Goal: Transaction & Acquisition: Purchase product/service

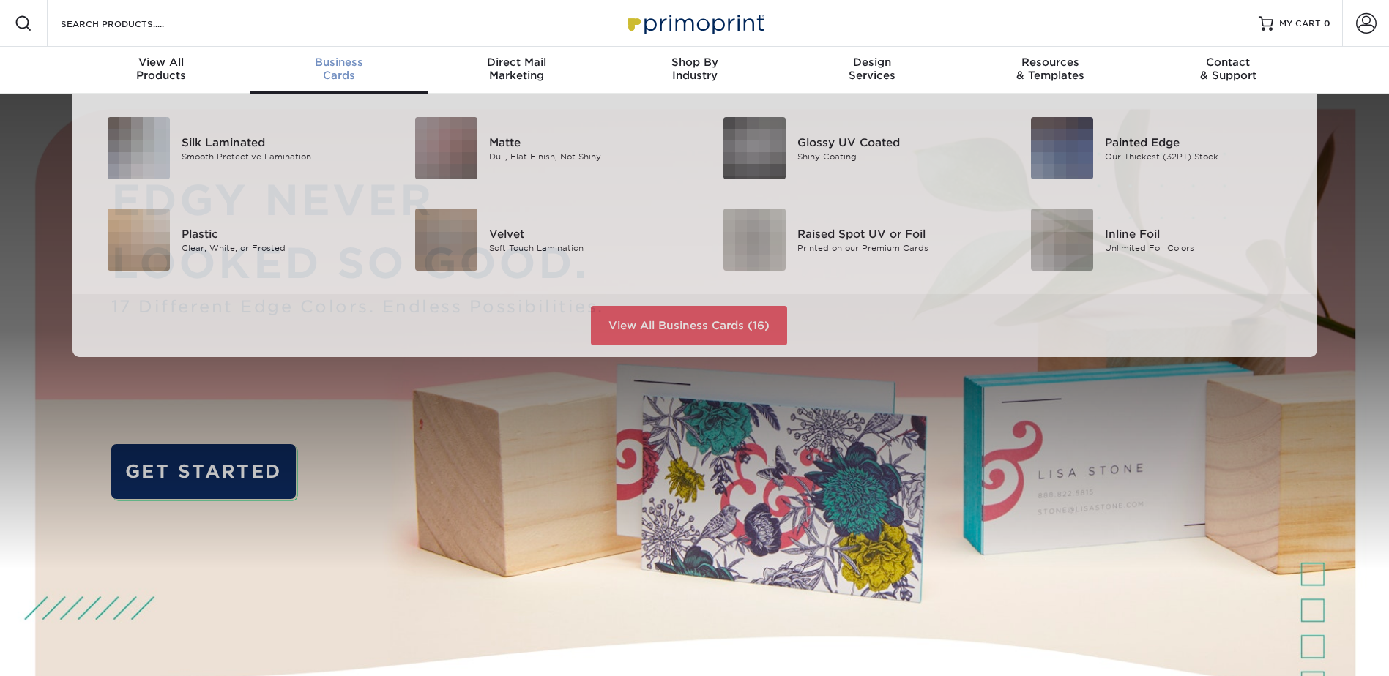
click at [345, 81] on div "Business Cards" at bounding box center [339, 69] width 178 height 26
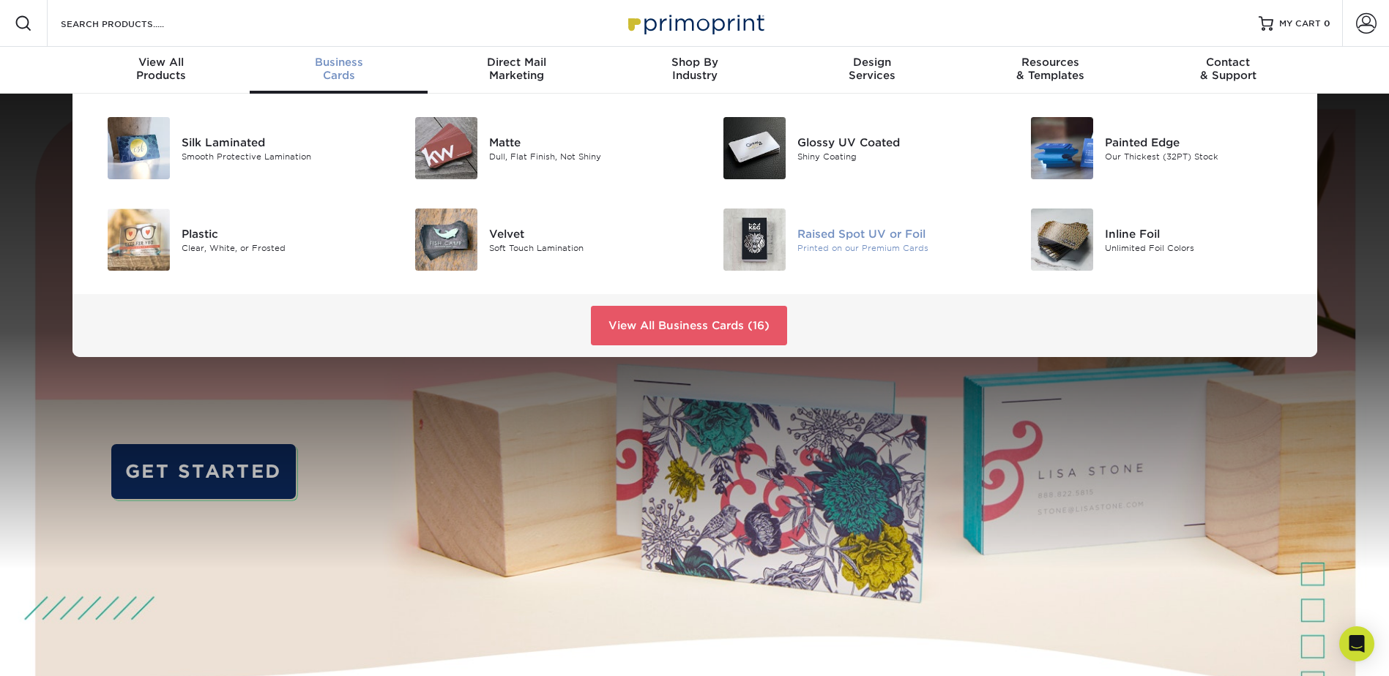
click at [856, 236] on div "Raised Spot UV or Foil" at bounding box center [894, 233] width 194 height 16
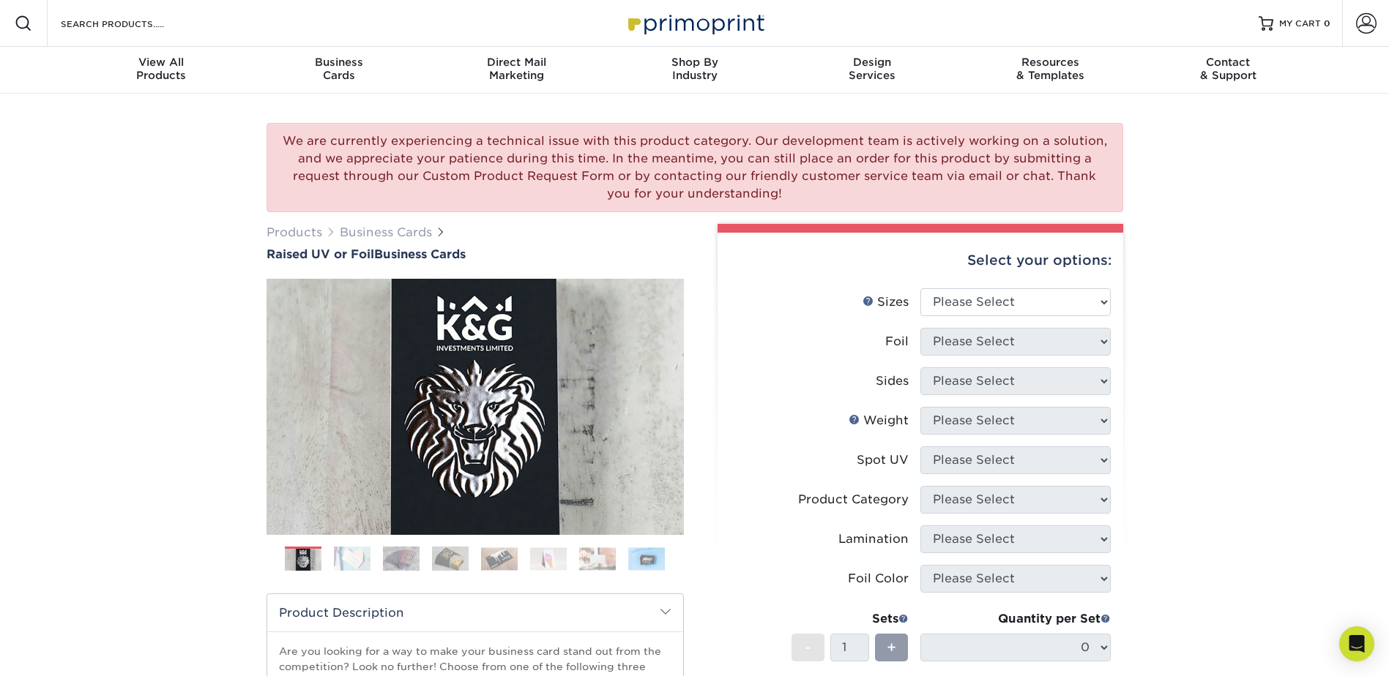
click at [348, 557] on img at bounding box center [352, 559] width 37 height 26
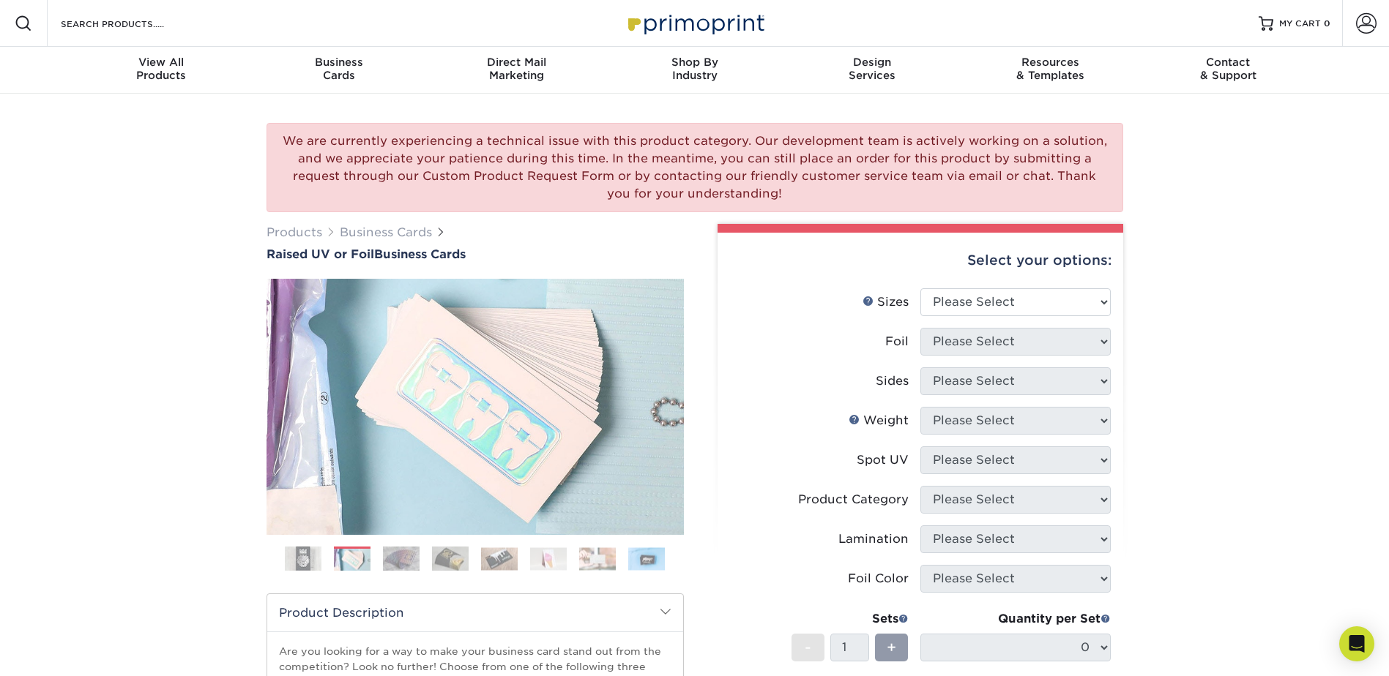
click at [393, 564] on img at bounding box center [401, 559] width 37 height 26
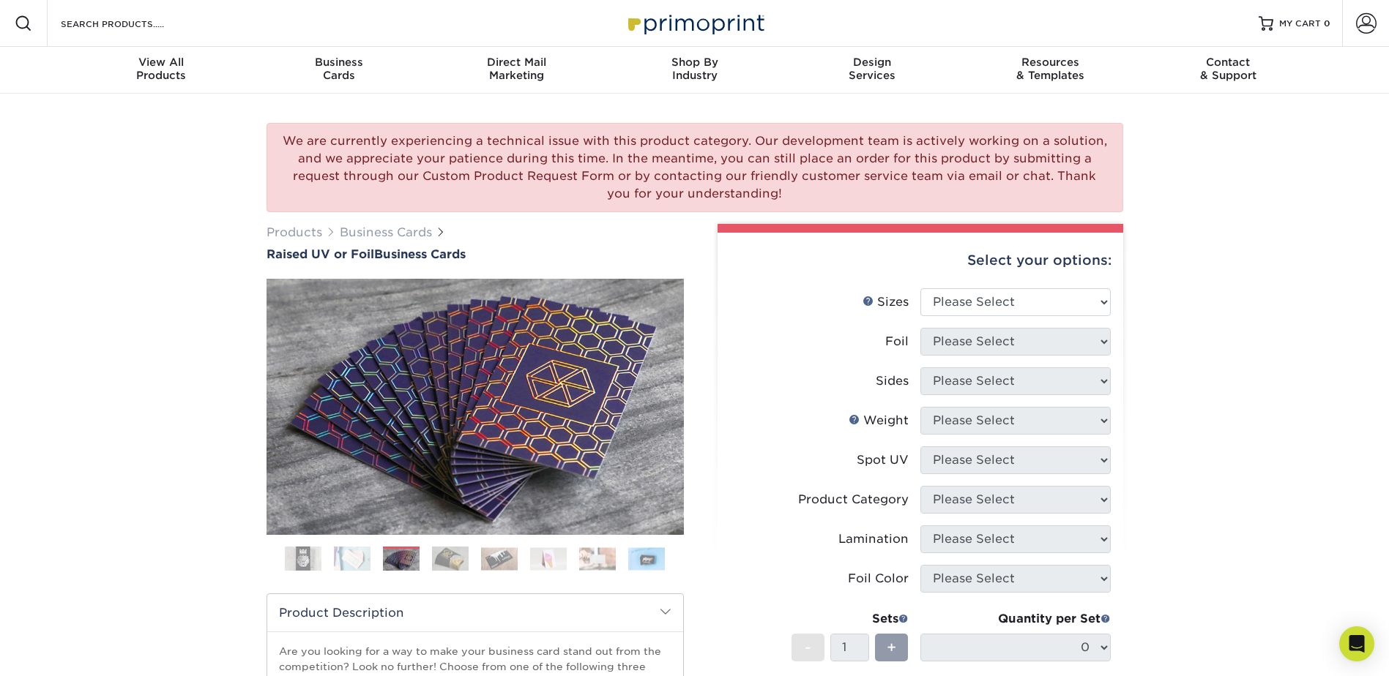
click at [442, 565] on img at bounding box center [450, 559] width 37 height 26
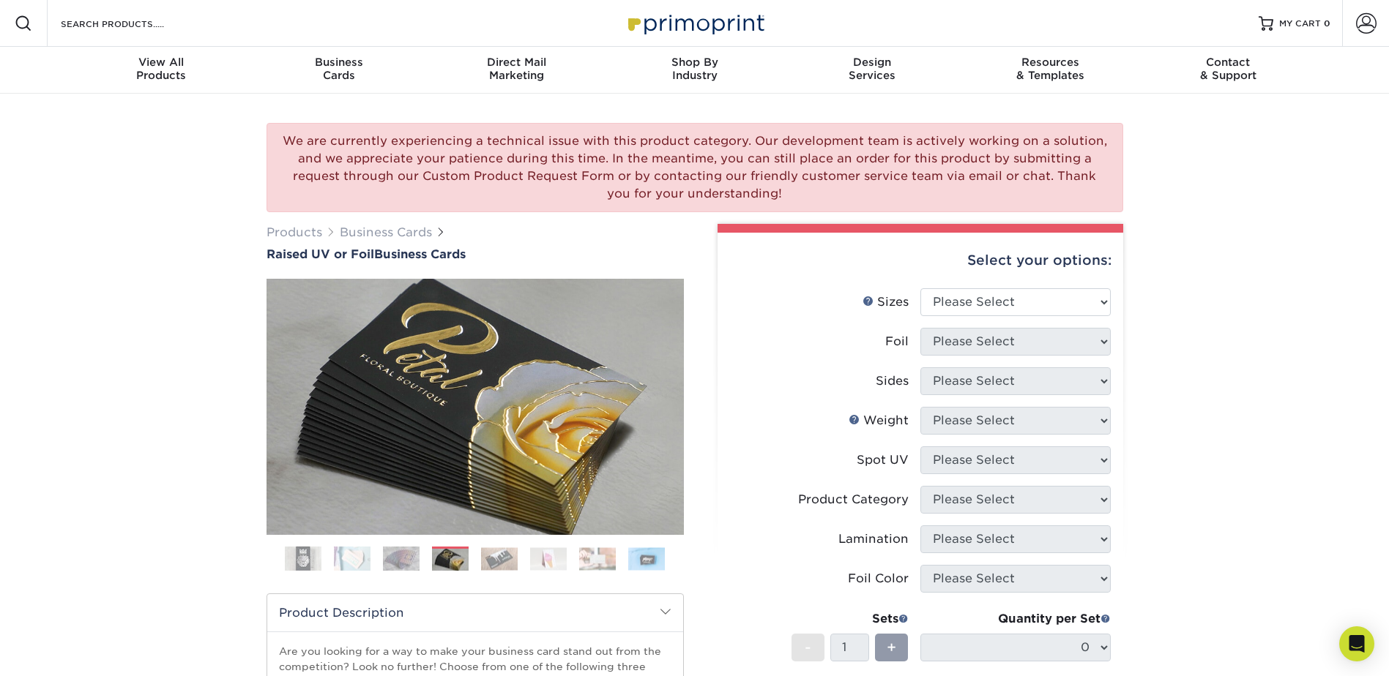
click at [496, 564] on img at bounding box center [499, 558] width 37 height 23
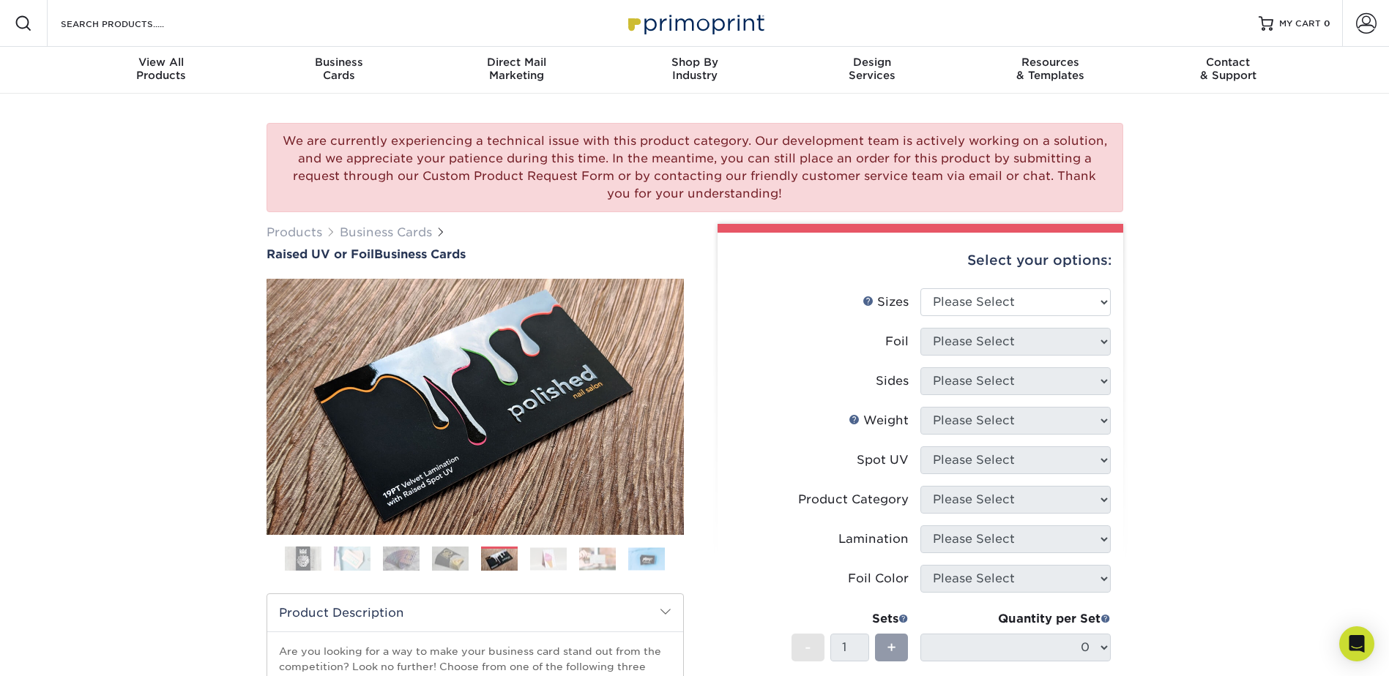
click at [543, 563] on img at bounding box center [548, 558] width 37 height 23
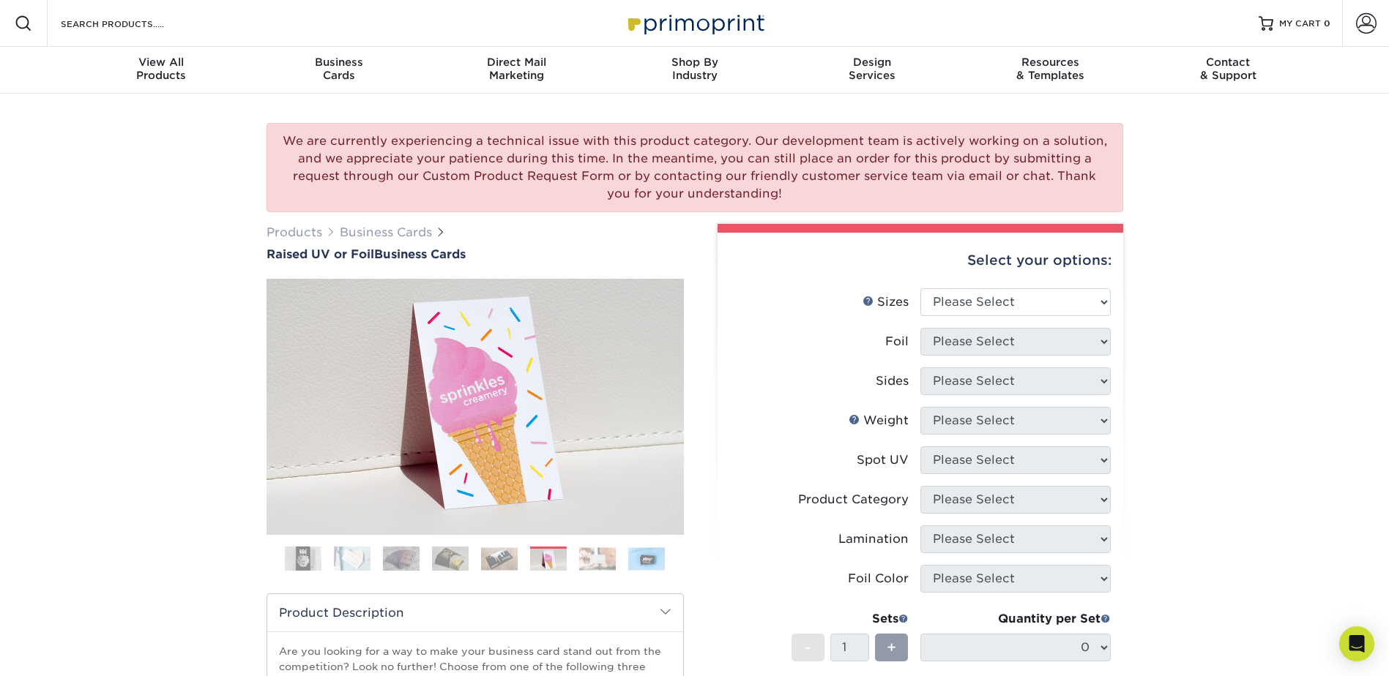
click at [597, 564] on img at bounding box center [597, 558] width 37 height 23
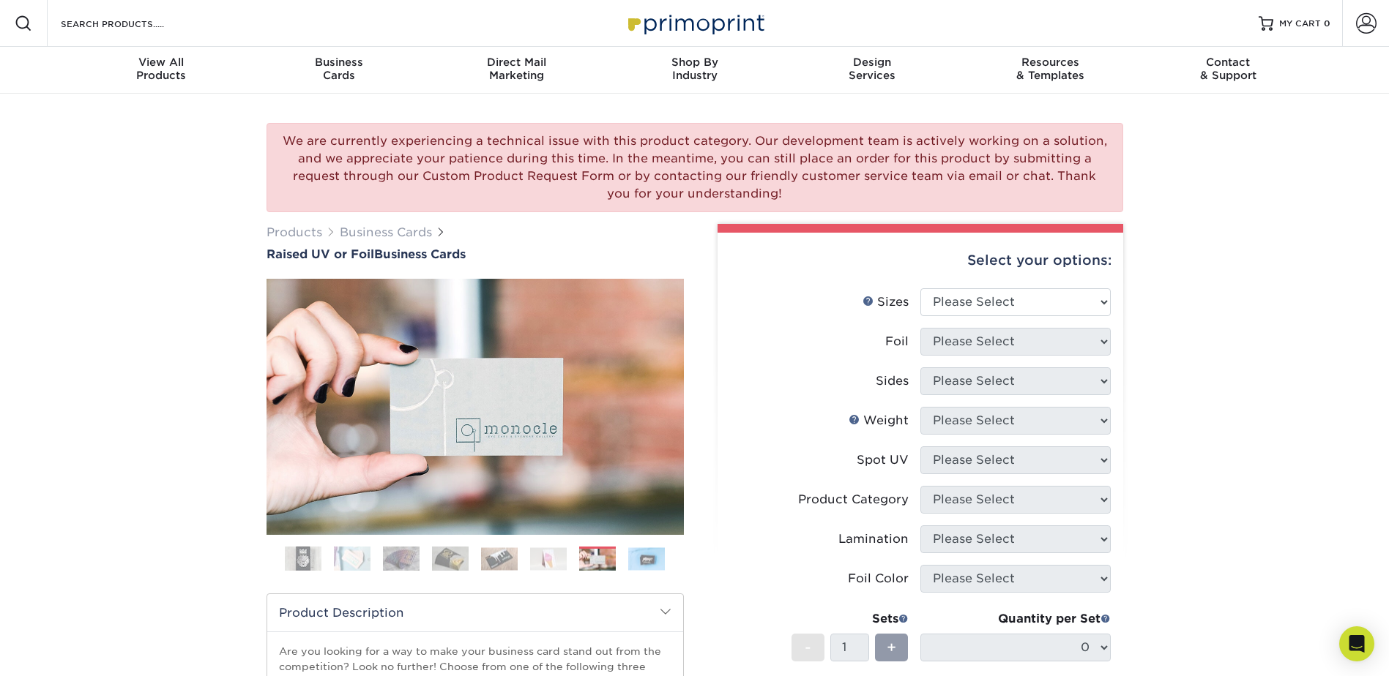
click at [408, 569] on img at bounding box center [401, 559] width 37 height 26
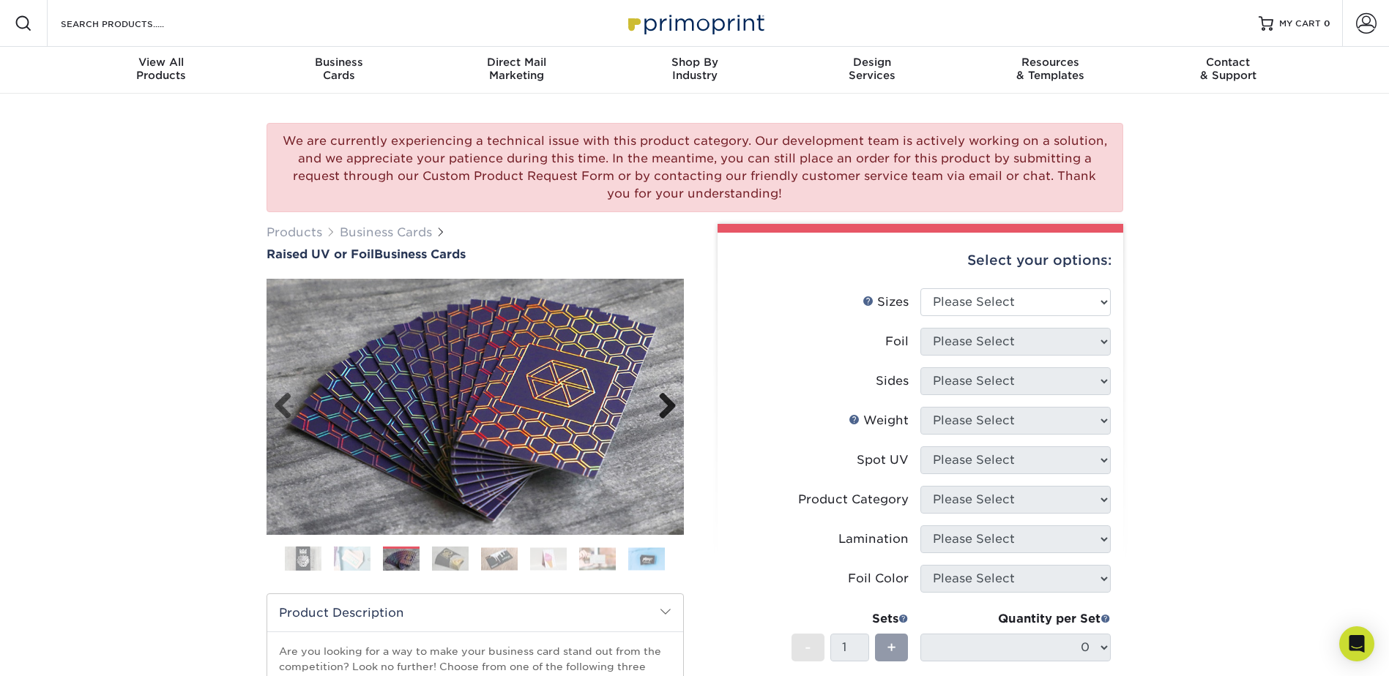
click at [657, 413] on link "Next" at bounding box center [661, 406] width 29 height 29
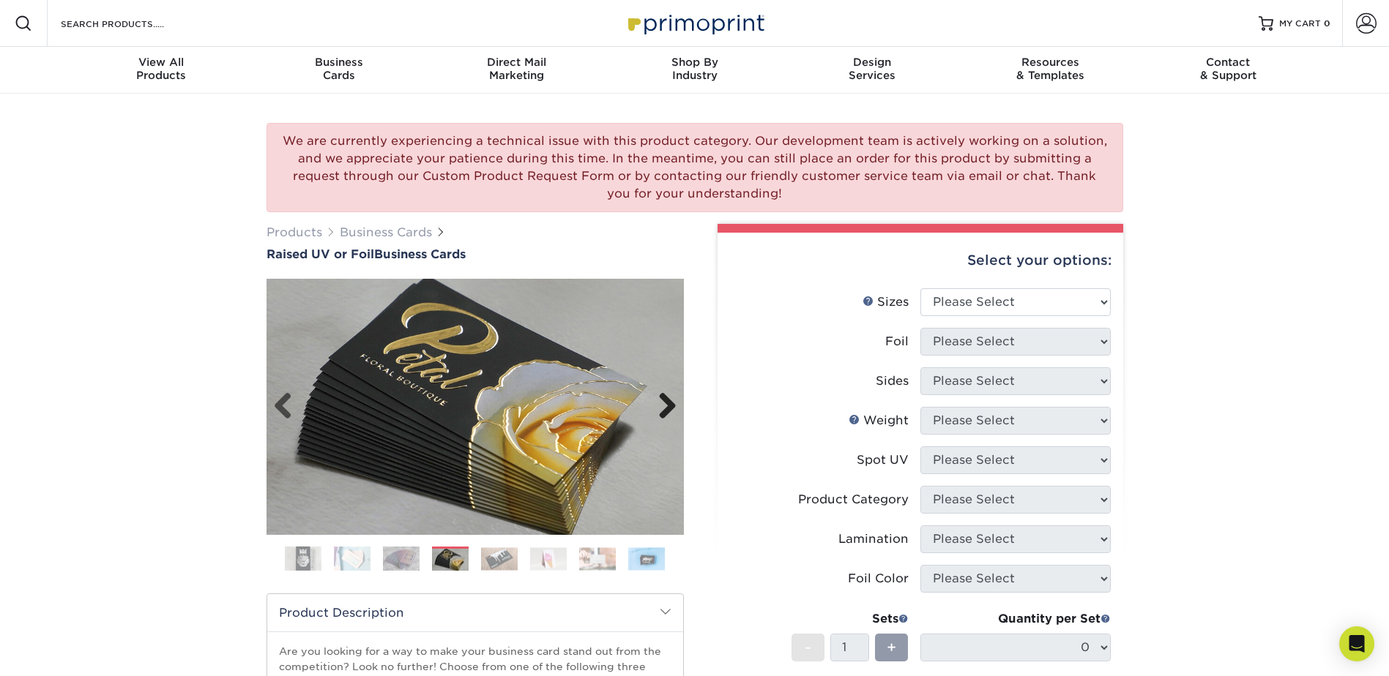
click at [663, 411] on link "Next" at bounding box center [661, 406] width 29 height 29
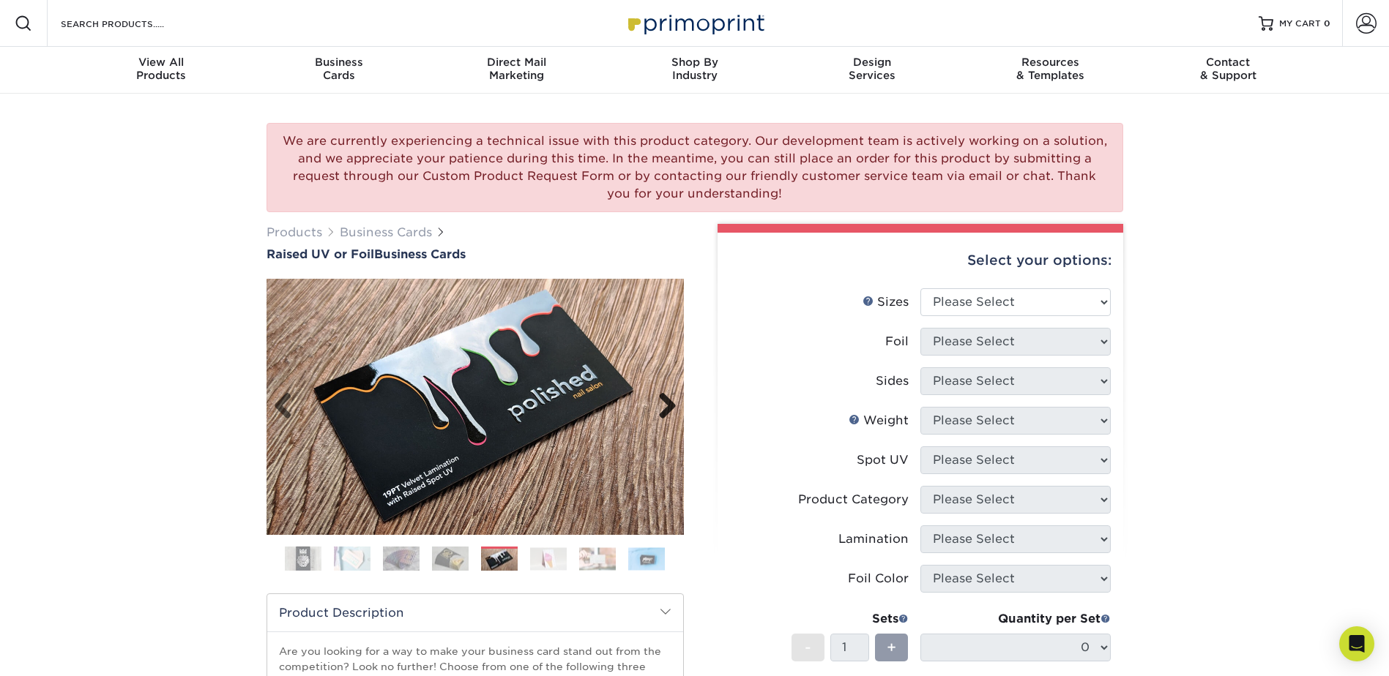
click at [663, 411] on link "Next" at bounding box center [661, 406] width 29 height 29
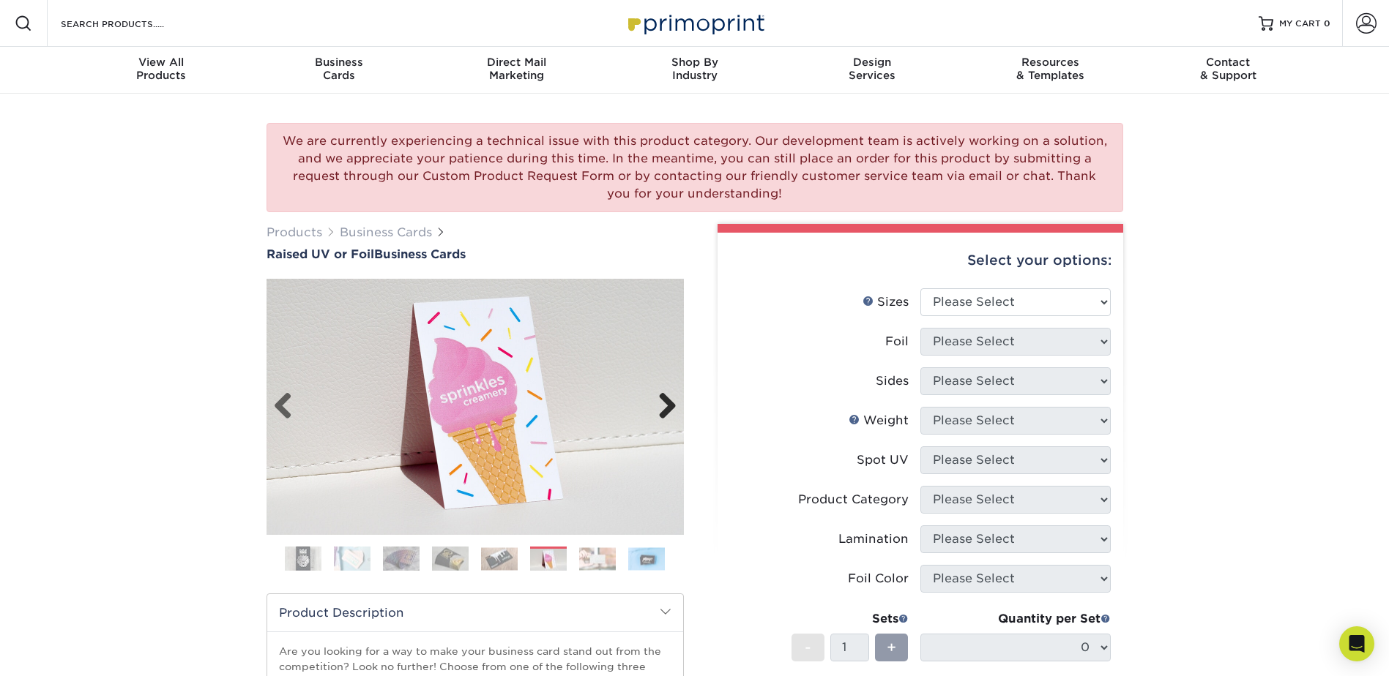
click at [663, 410] on link "Next" at bounding box center [661, 406] width 29 height 29
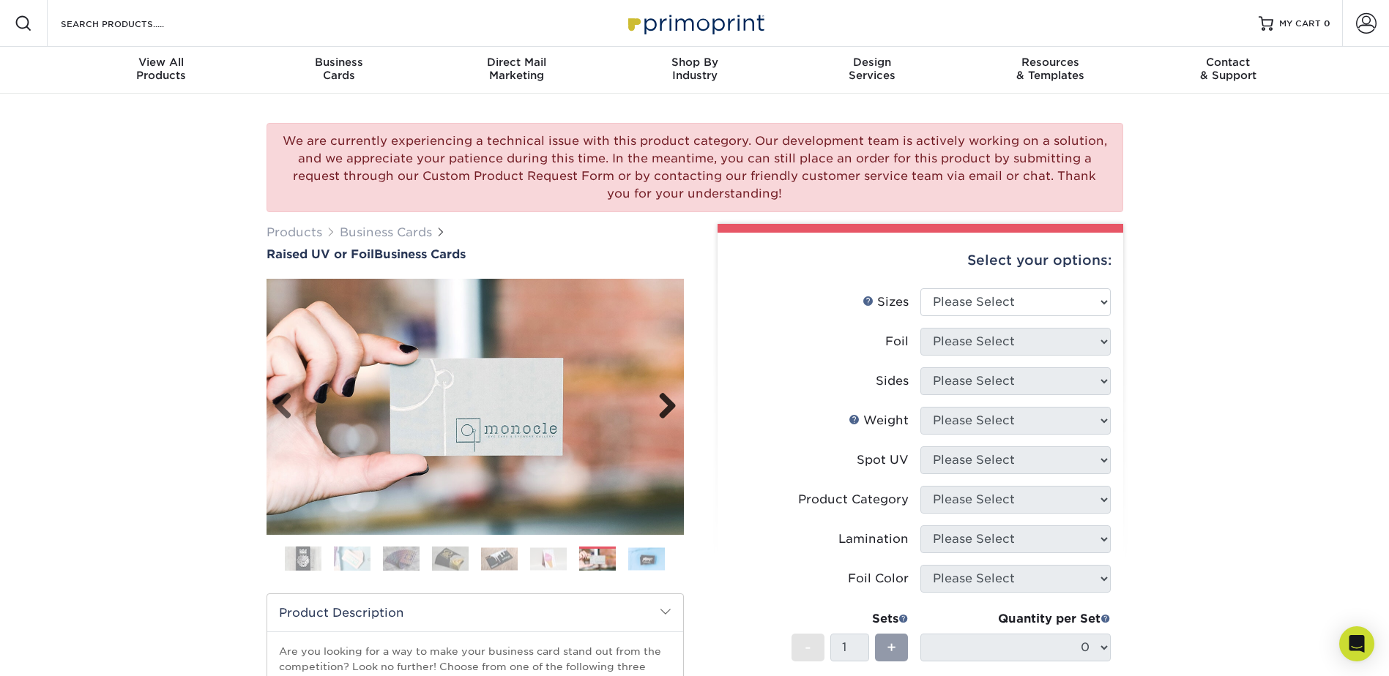
click at [663, 410] on link "Next" at bounding box center [661, 406] width 29 height 29
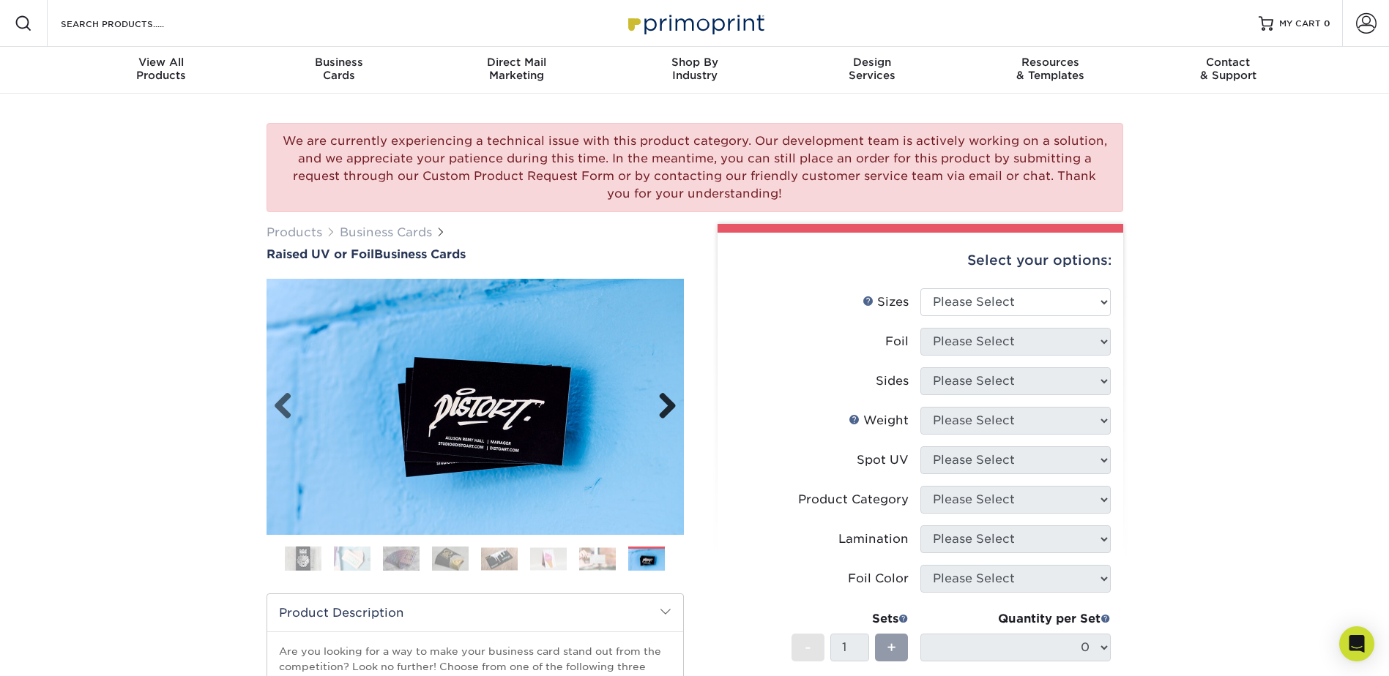
click at [663, 410] on link "Next" at bounding box center [661, 406] width 29 height 29
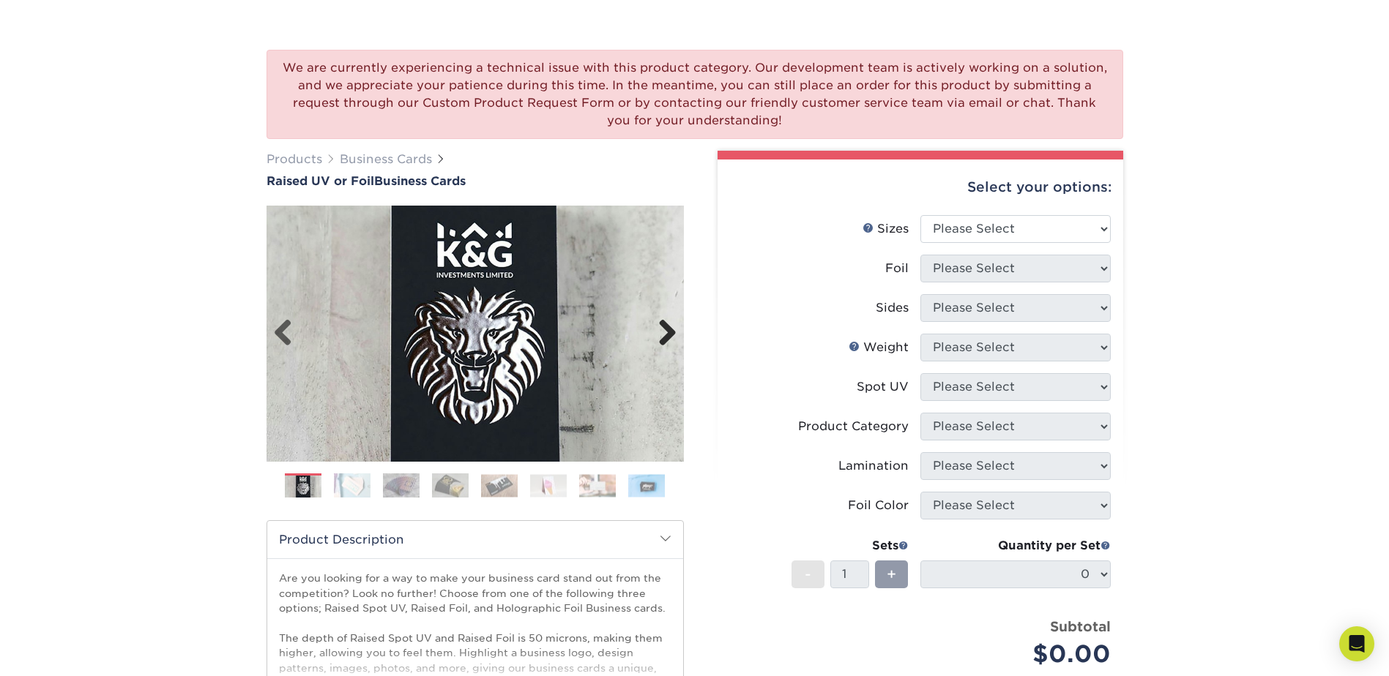
scroll to position [220, 0]
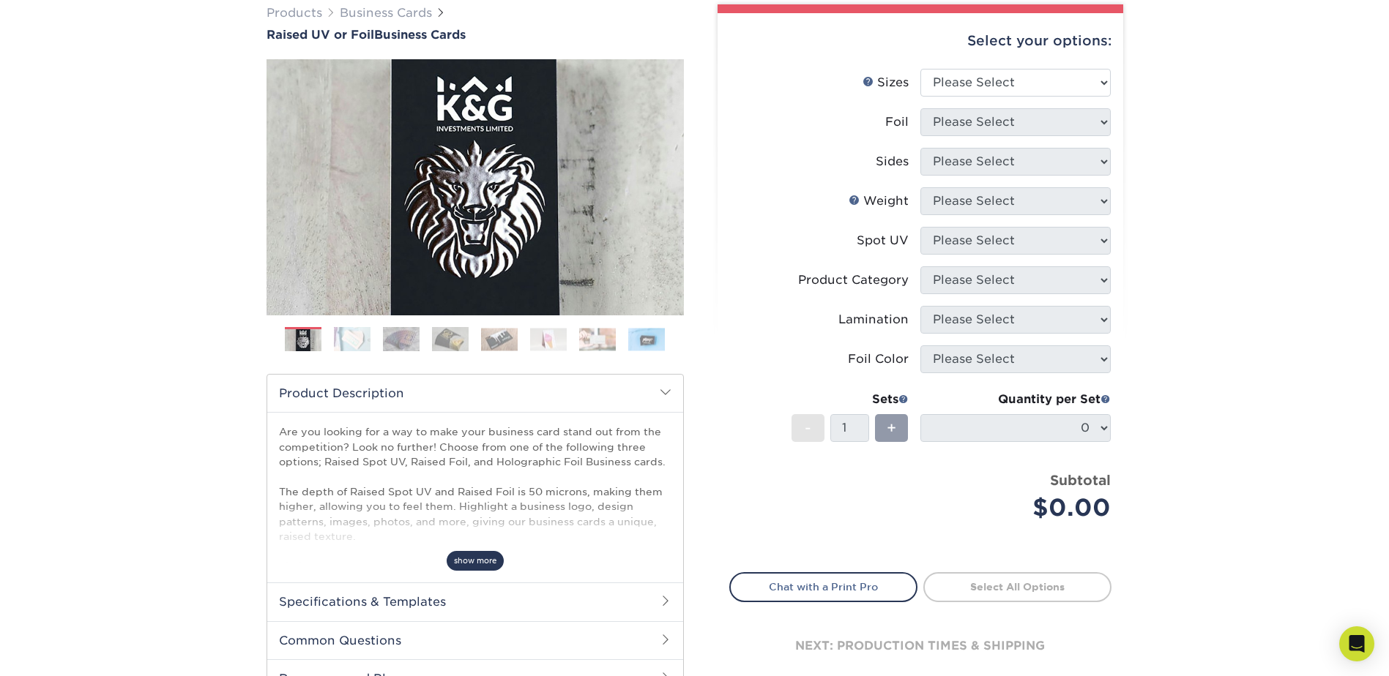
click at [490, 561] on span "show more" at bounding box center [474, 561] width 57 height 20
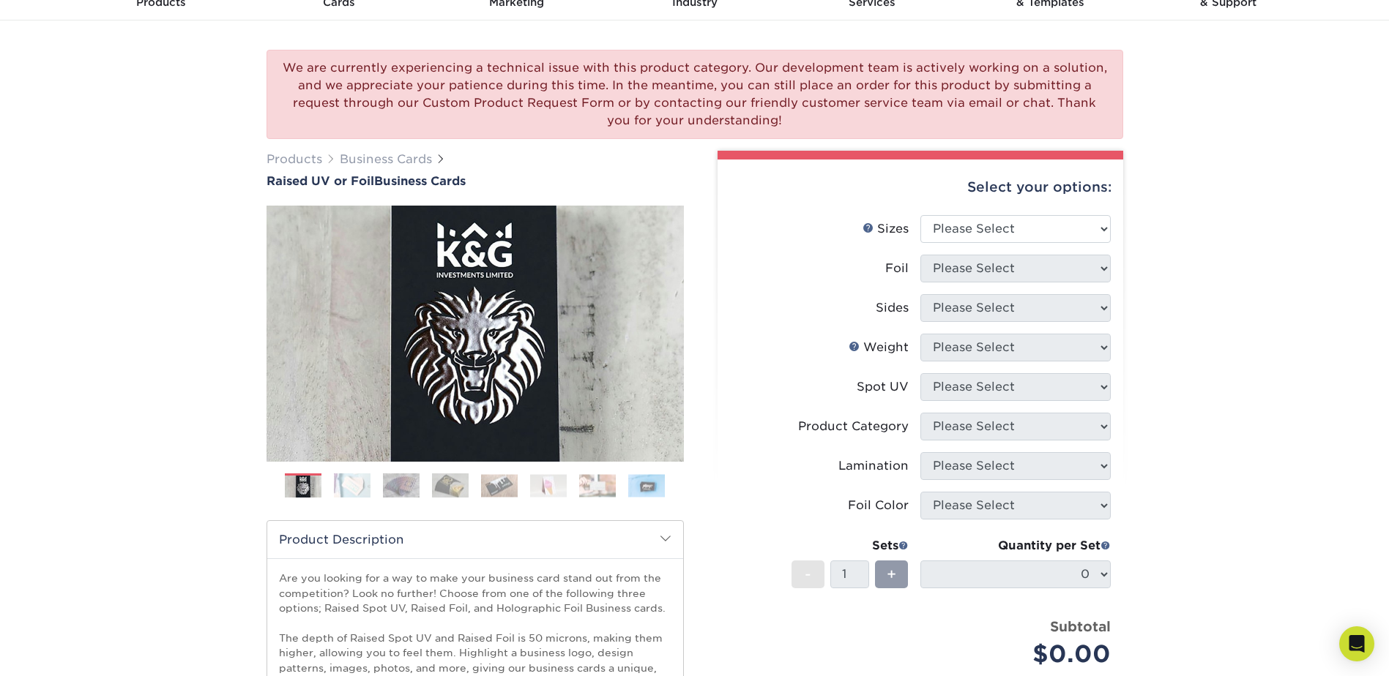
scroll to position [0, 0]
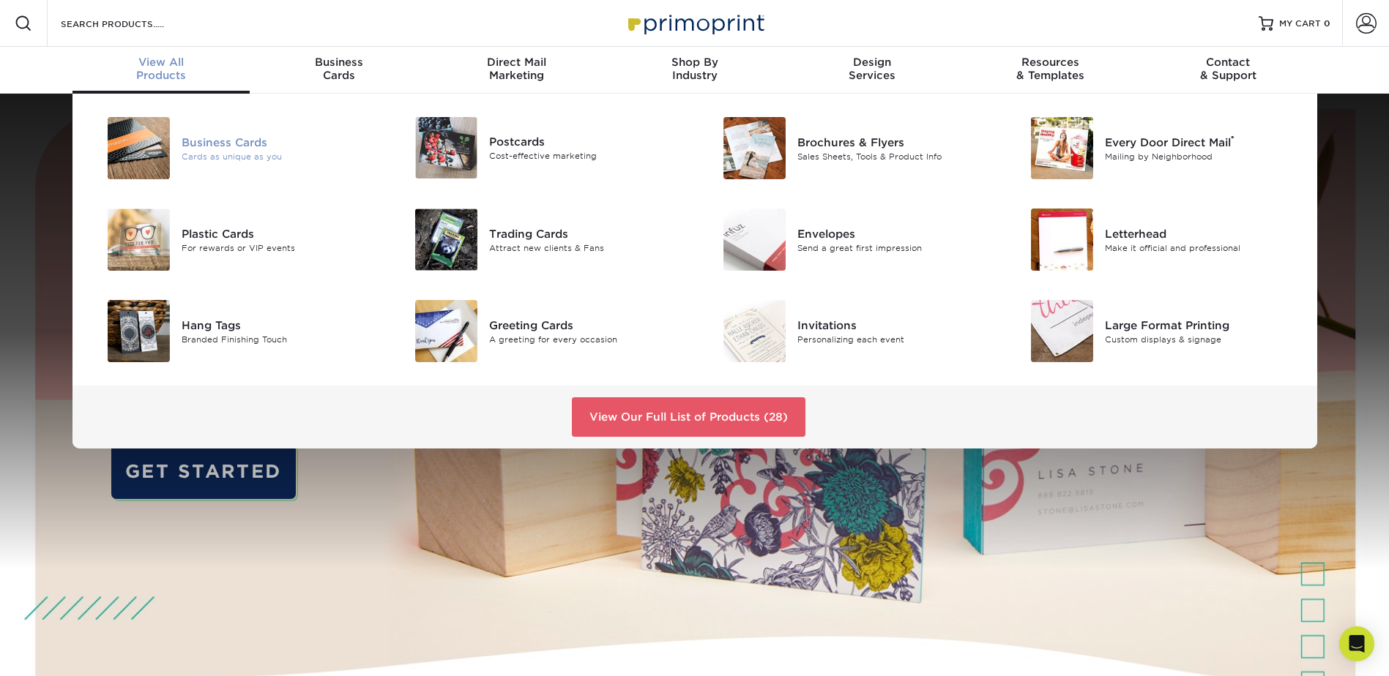
click at [132, 149] on img at bounding box center [139, 148] width 62 height 62
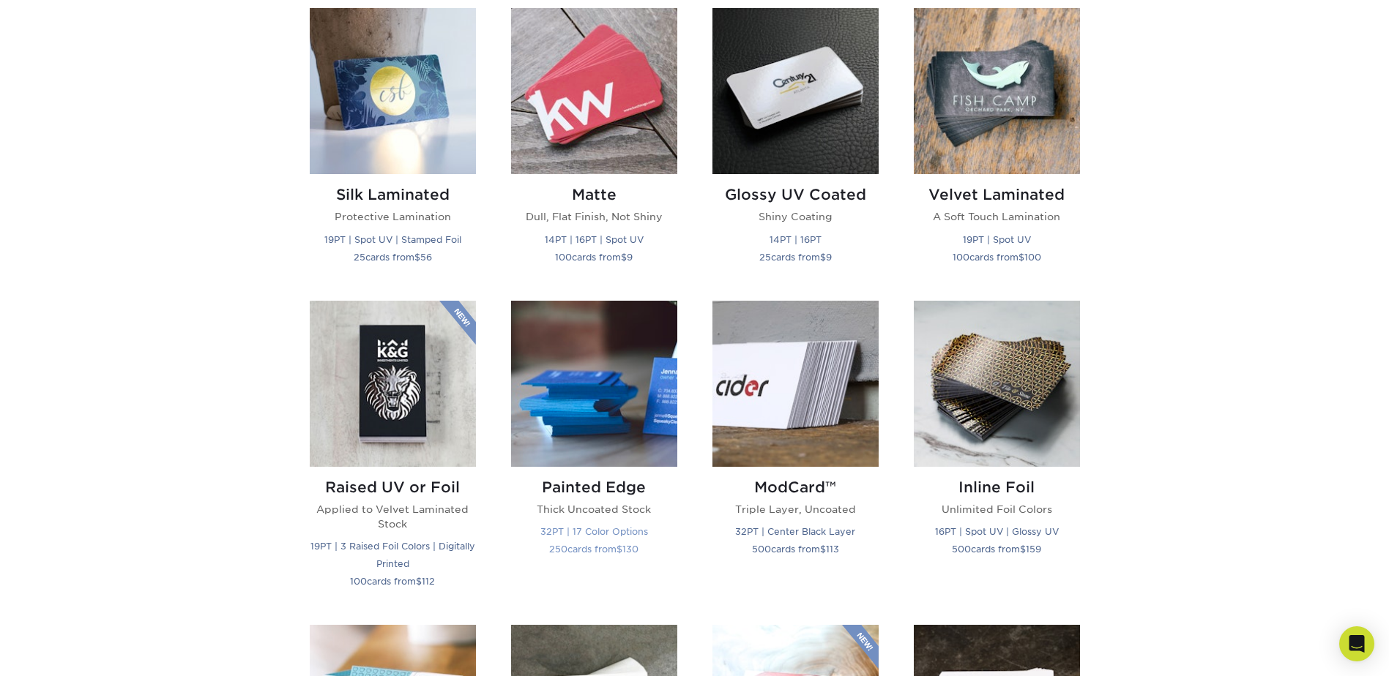
scroll to position [659, 0]
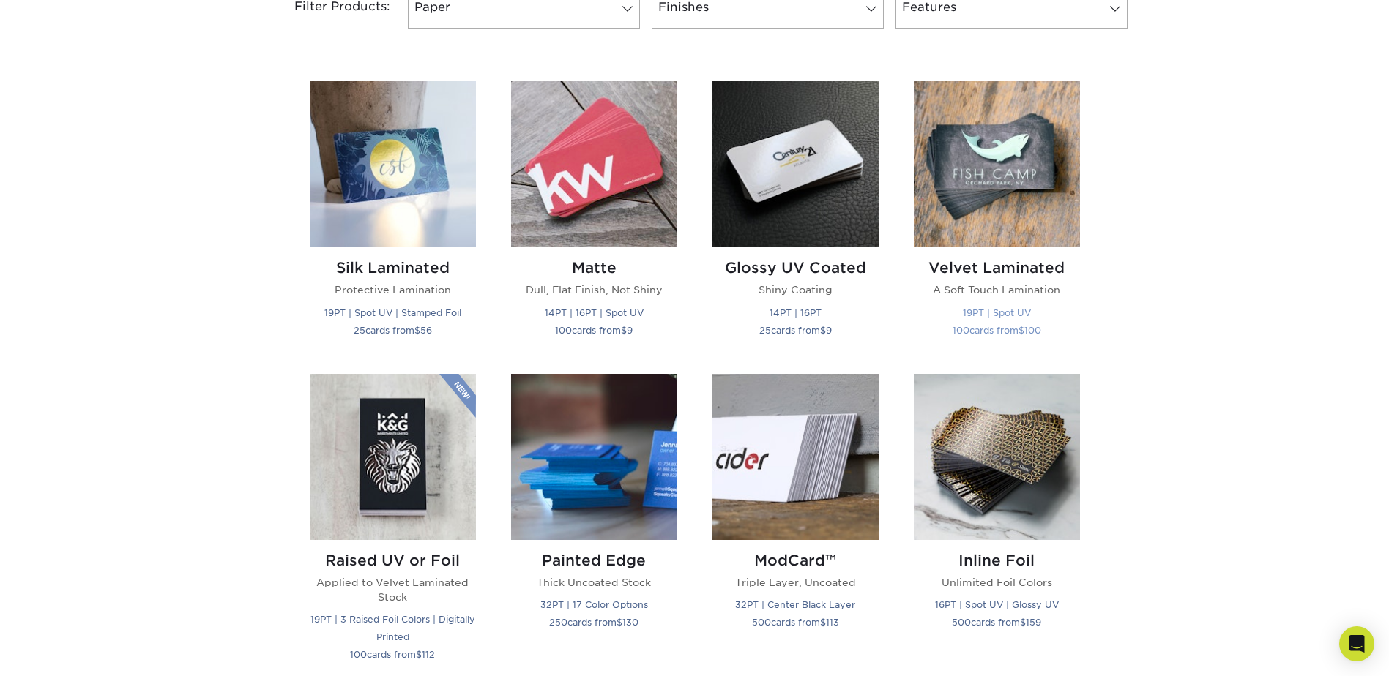
click at [993, 179] on img at bounding box center [996, 164] width 166 height 166
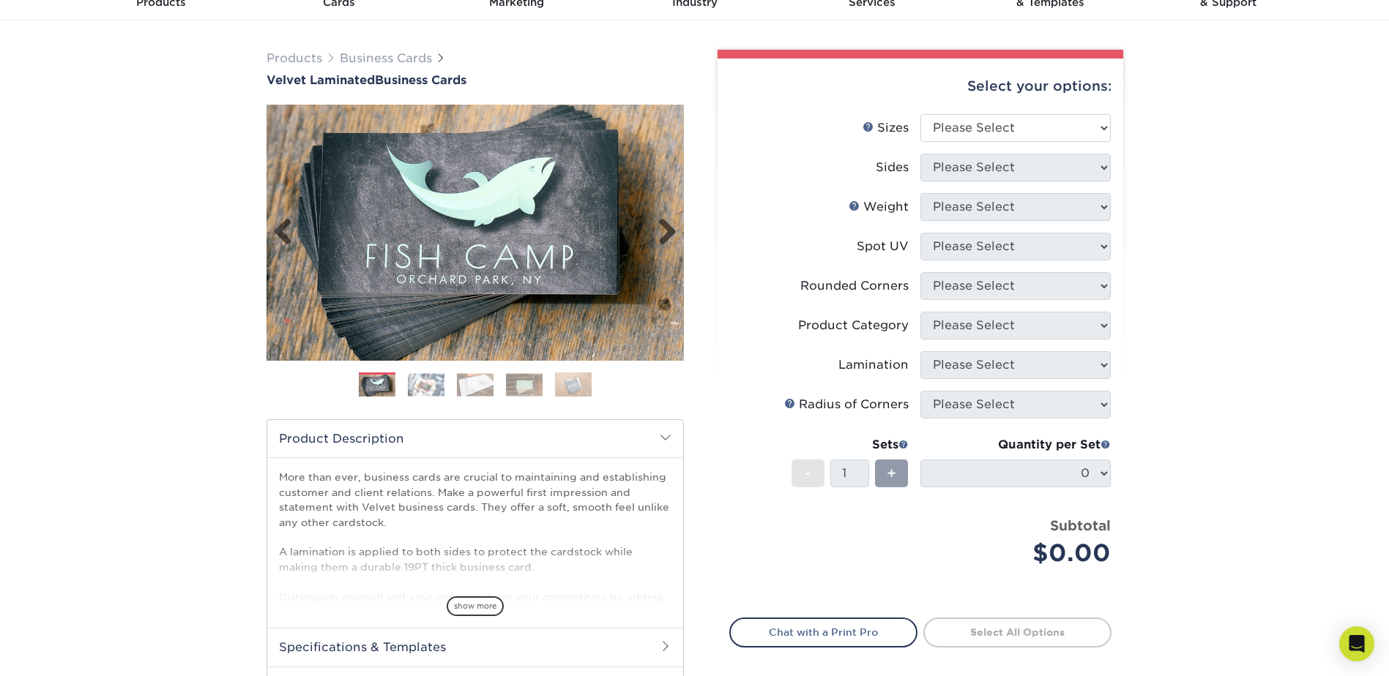
scroll to position [146, 0]
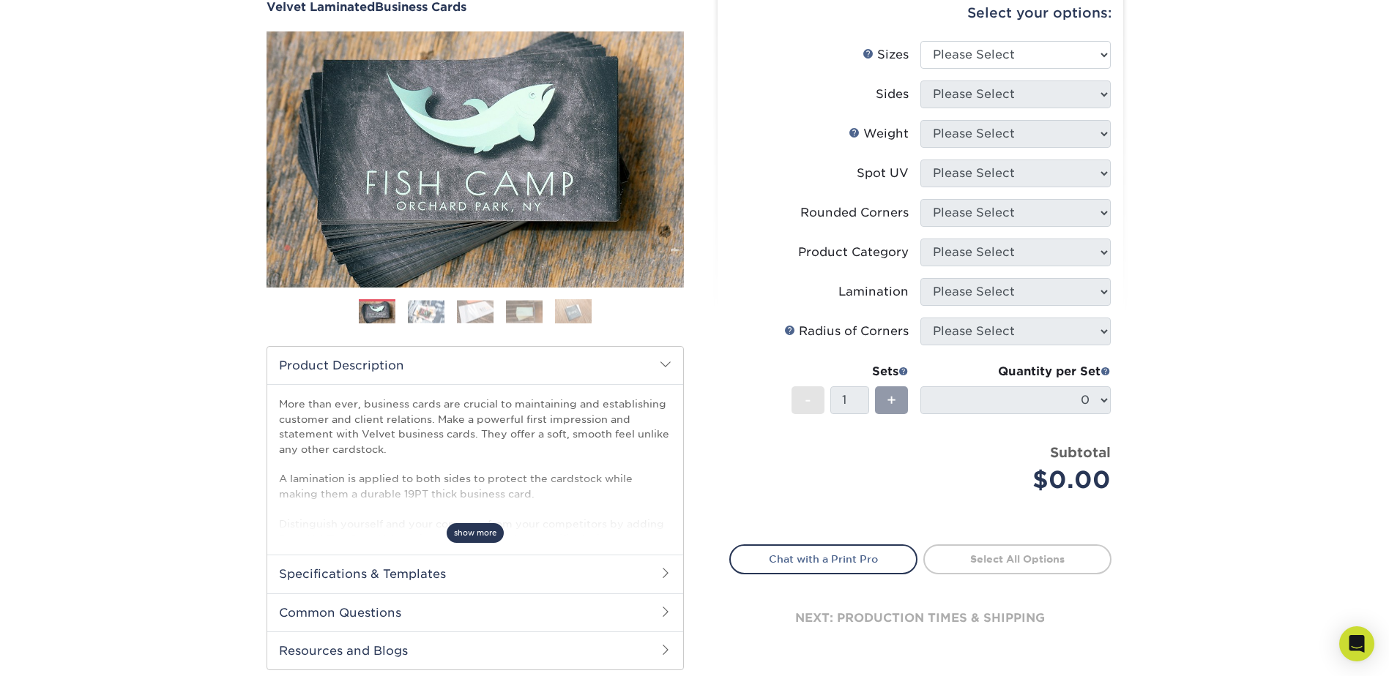
click at [466, 533] on span "show more" at bounding box center [474, 533] width 57 height 20
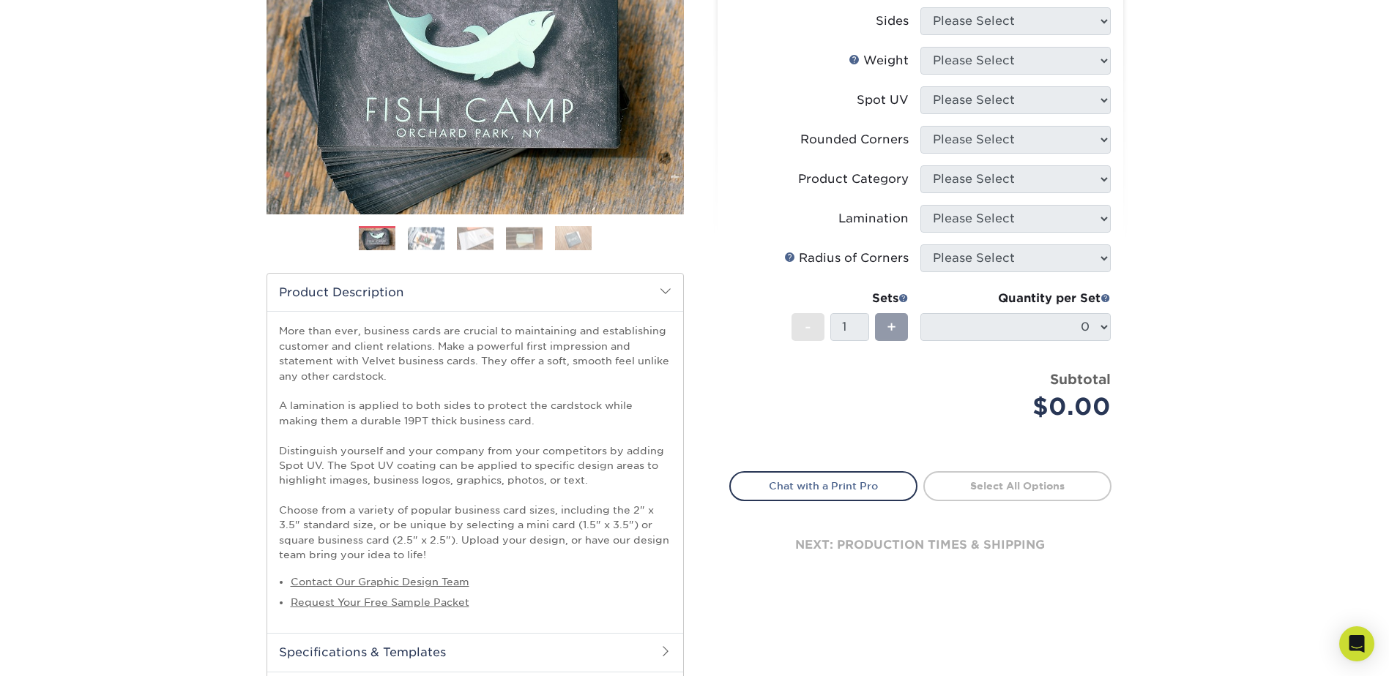
scroll to position [0, 0]
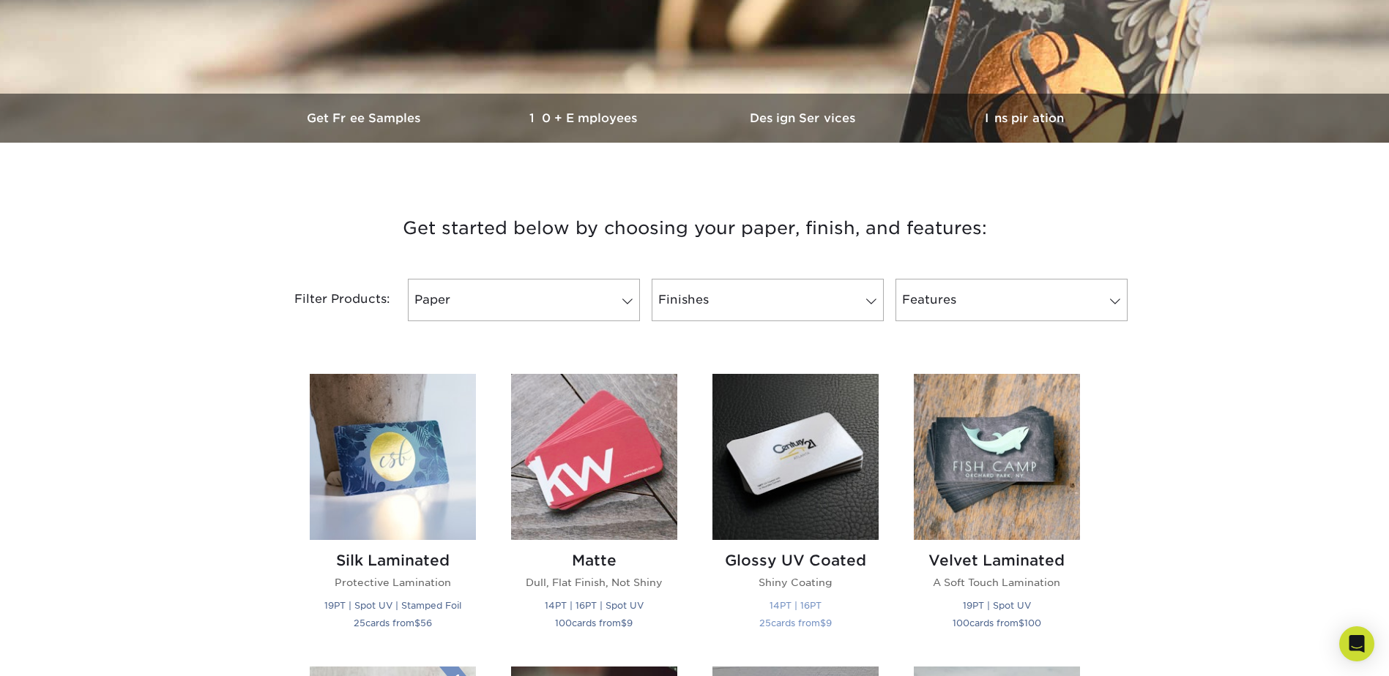
scroll to position [439, 0]
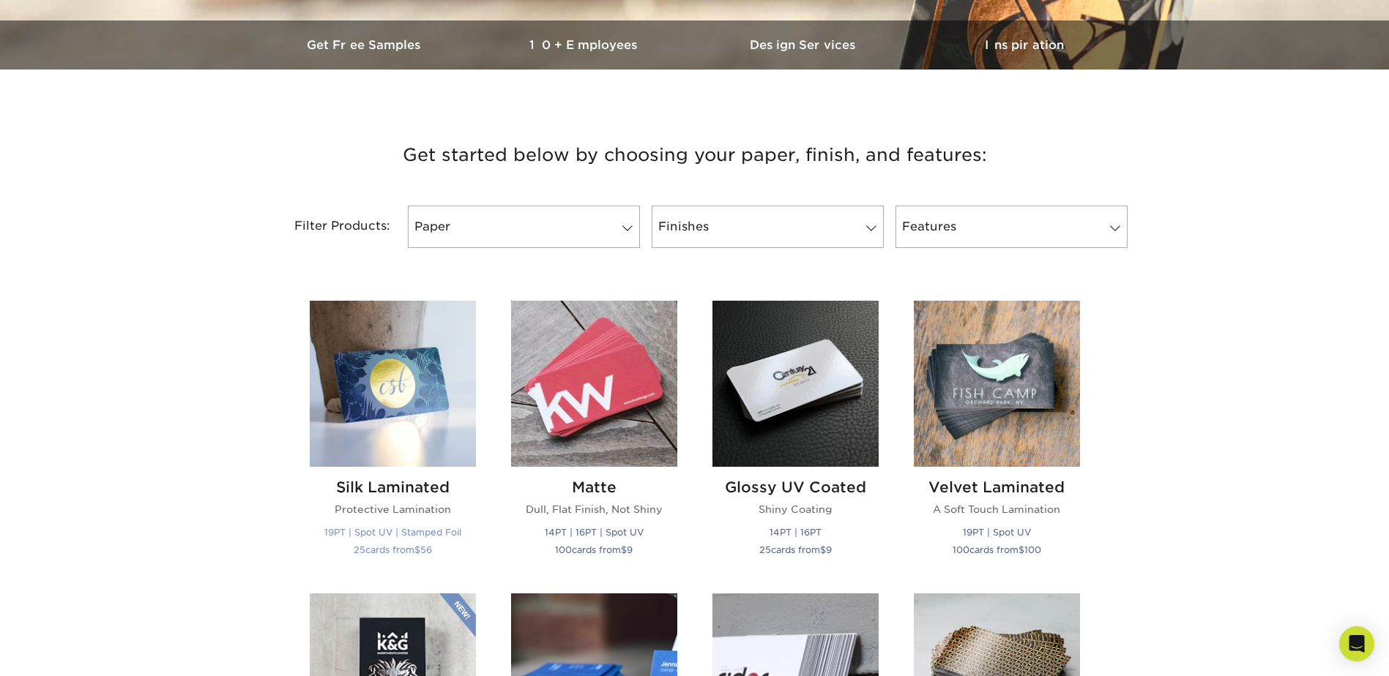
click at [400, 405] on img at bounding box center [393, 384] width 166 height 166
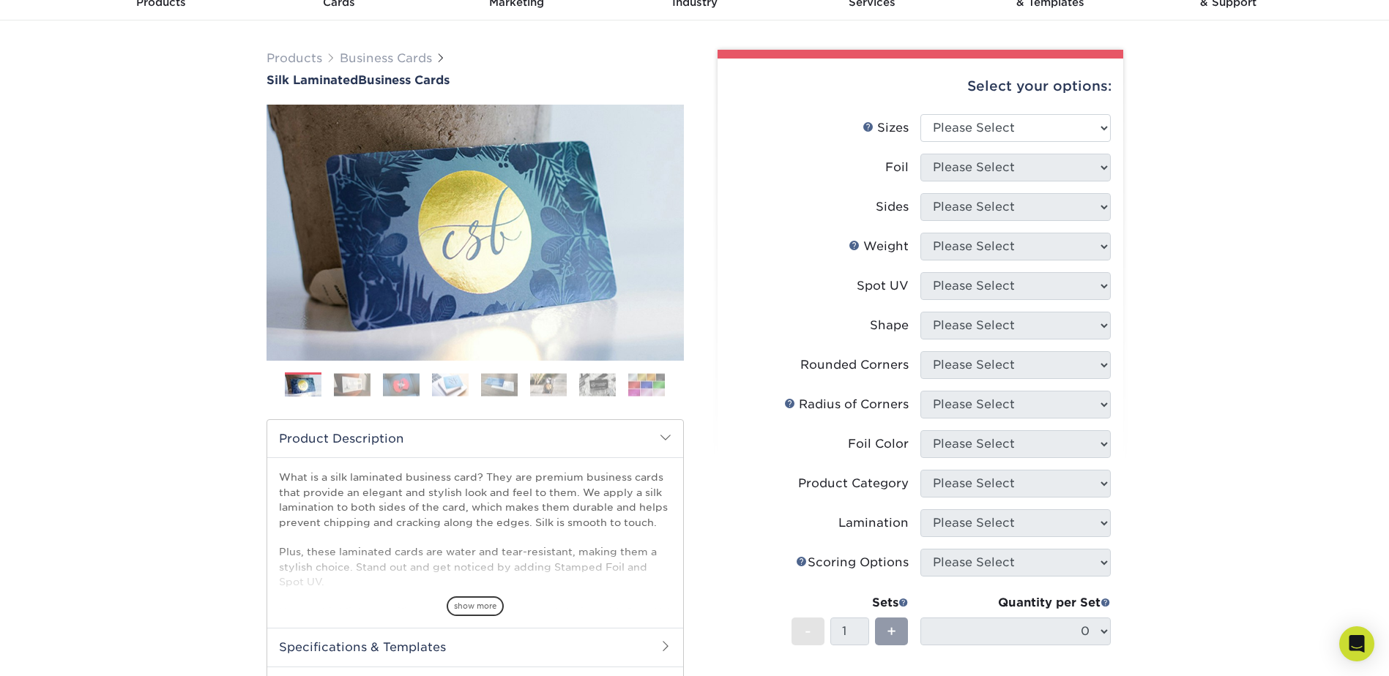
scroll to position [146, 0]
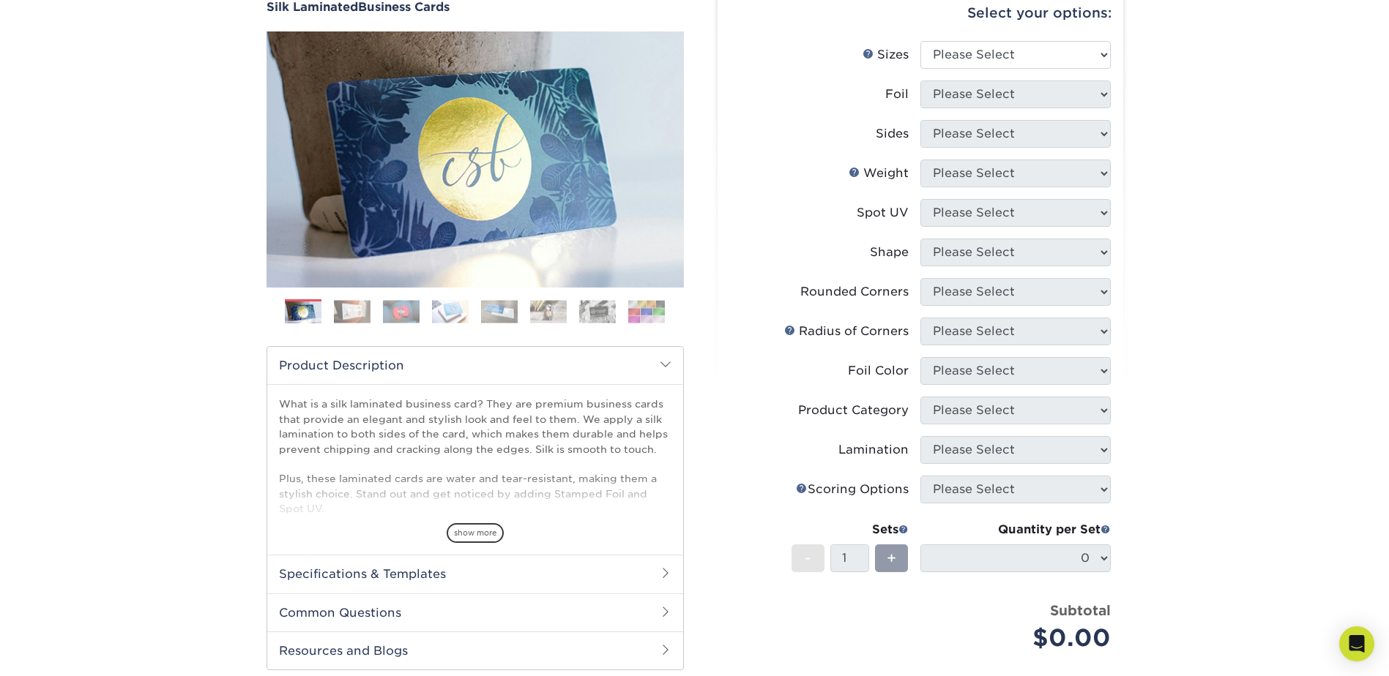
click at [350, 310] on img at bounding box center [352, 311] width 37 height 23
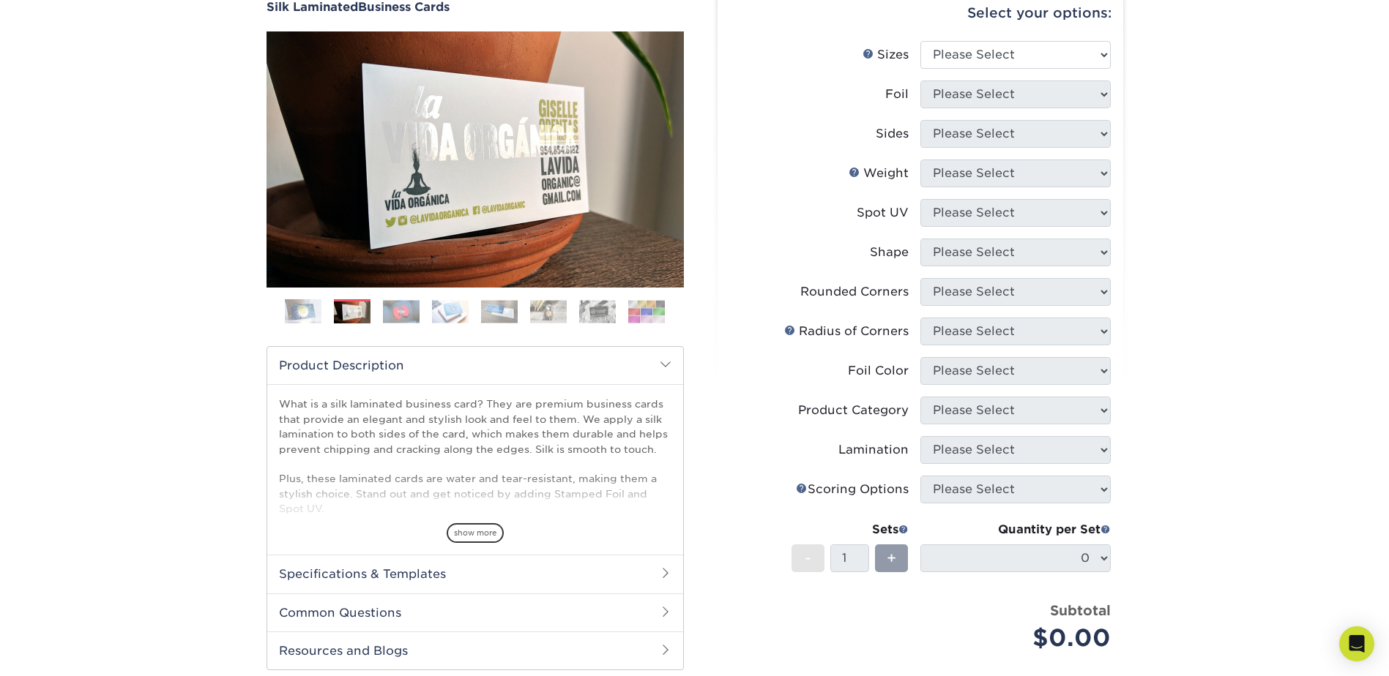
click at [408, 313] on img at bounding box center [401, 311] width 37 height 23
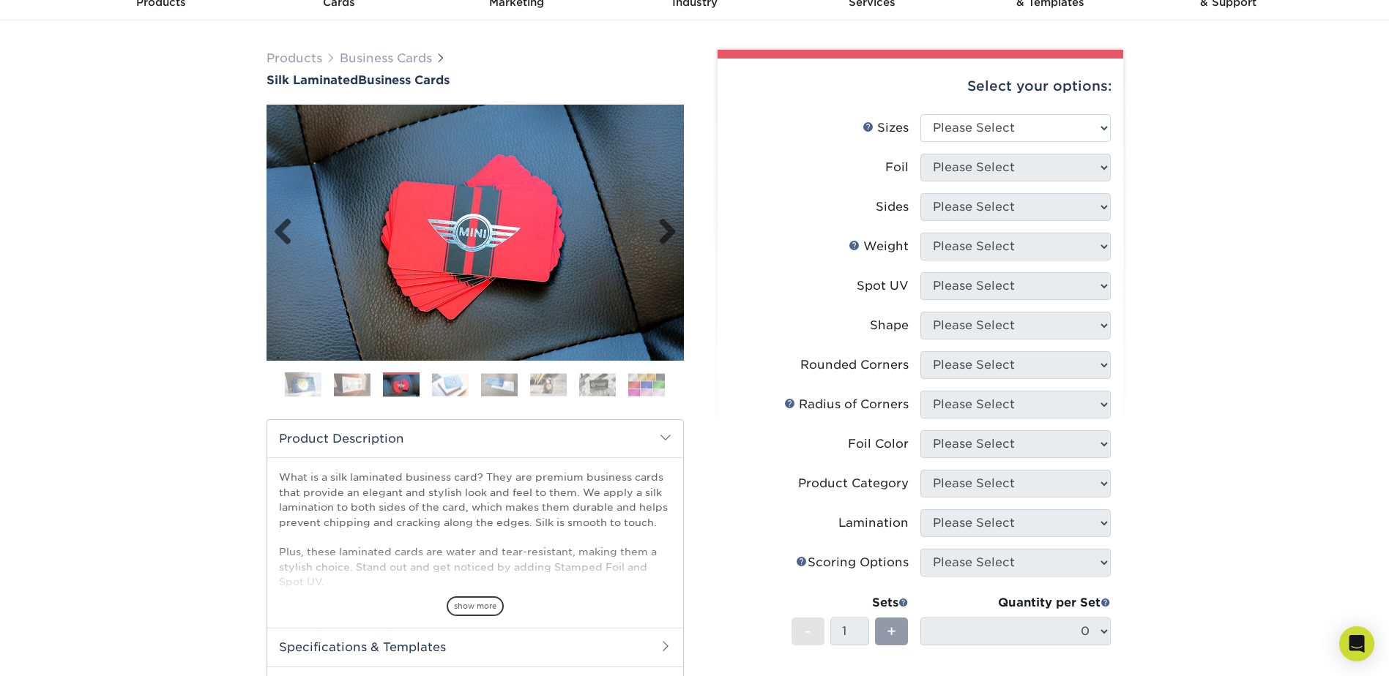
scroll to position [0, 0]
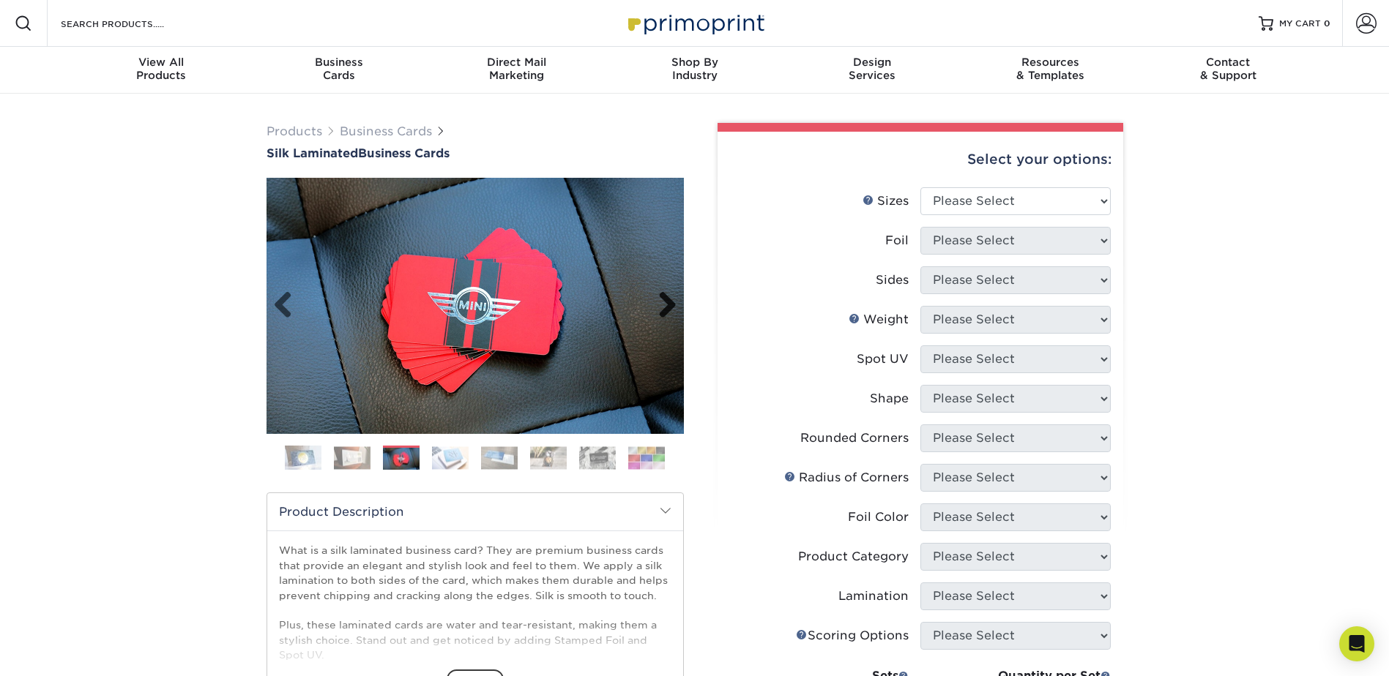
click at [662, 304] on link "Next" at bounding box center [661, 305] width 29 height 29
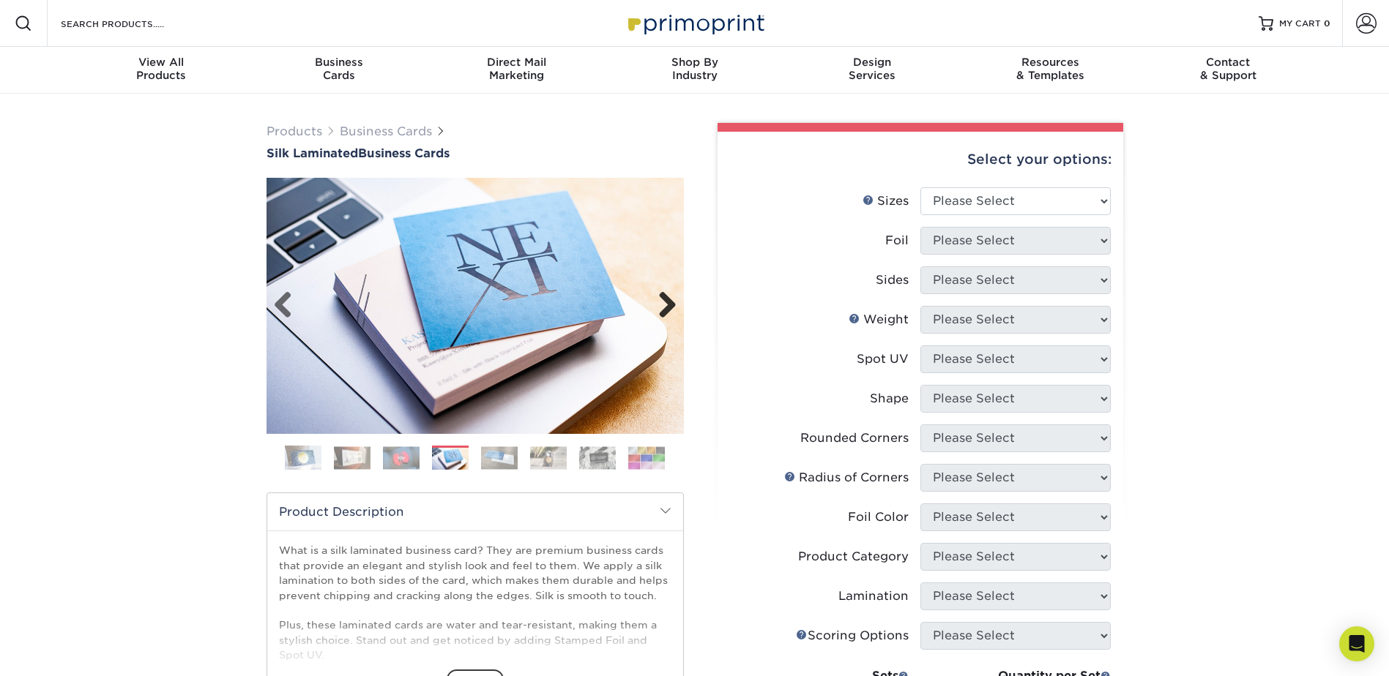
click at [662, 304] on link "Next" at bounding box center [661, 305] width 29 height 29
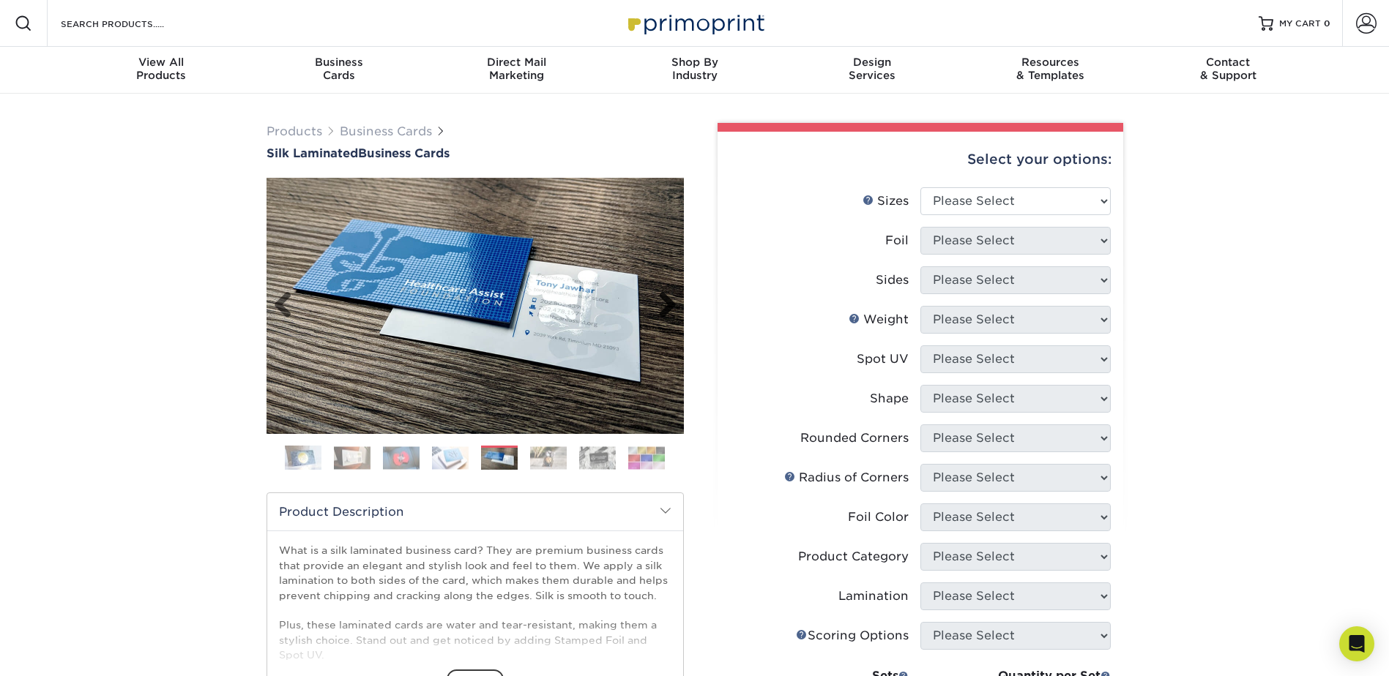
click at [662, 304] on link "Next" at bounding box center [661, 305] width 29 height 29
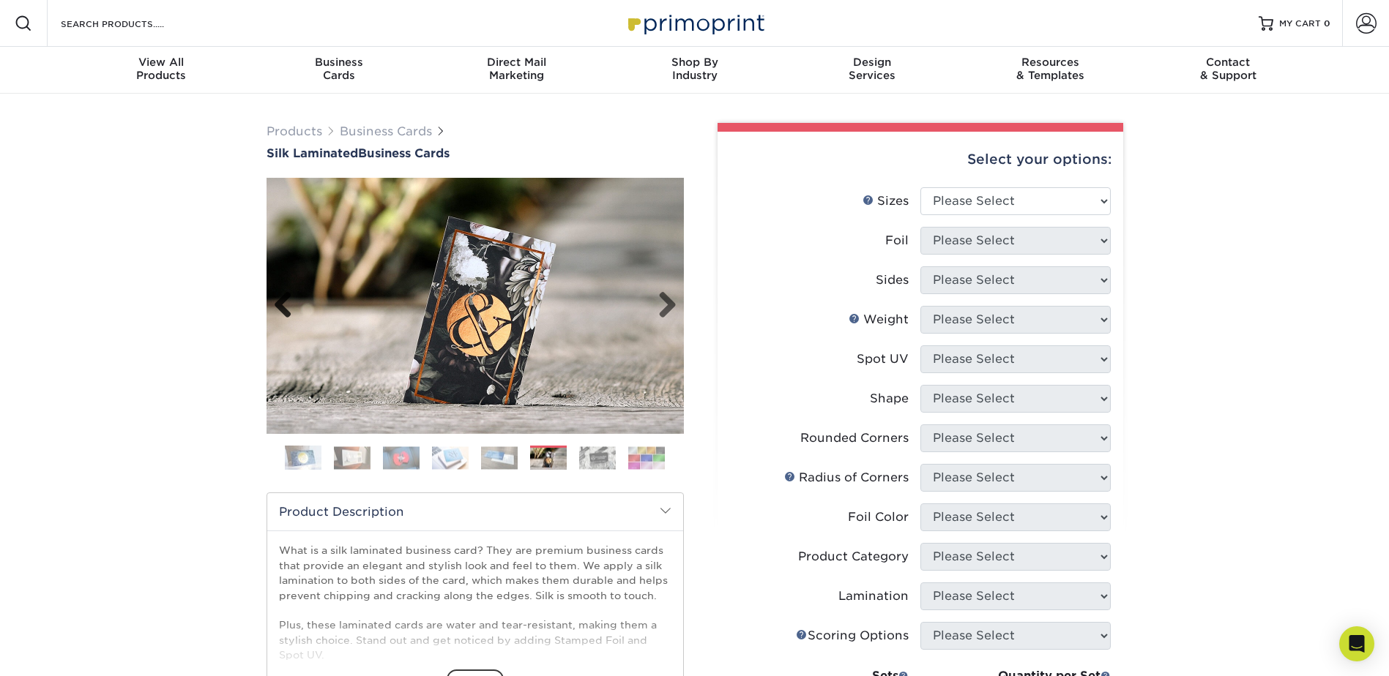
click at [283, 296] on link "Previous" at bounding box center [288, 305] width 29 height 29
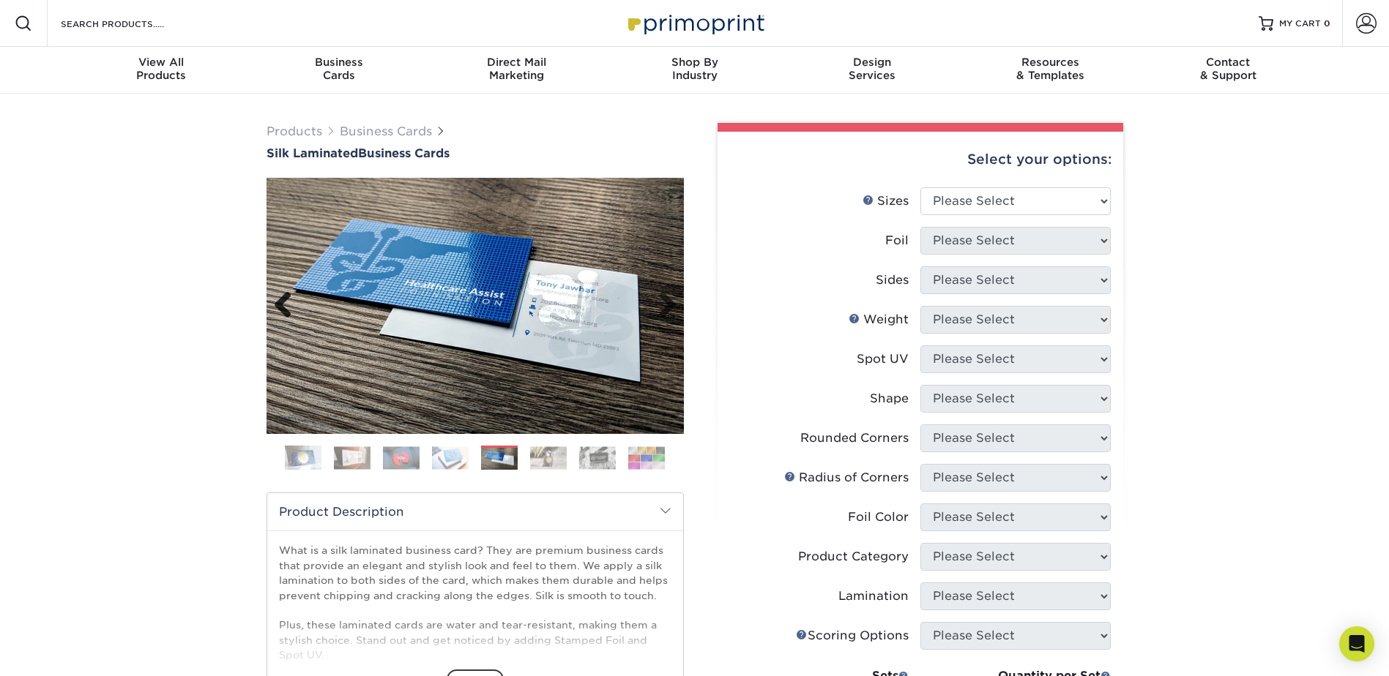
click at [283, 296] on link "Previous" at bounding box center [288, 305] width 29 height 29
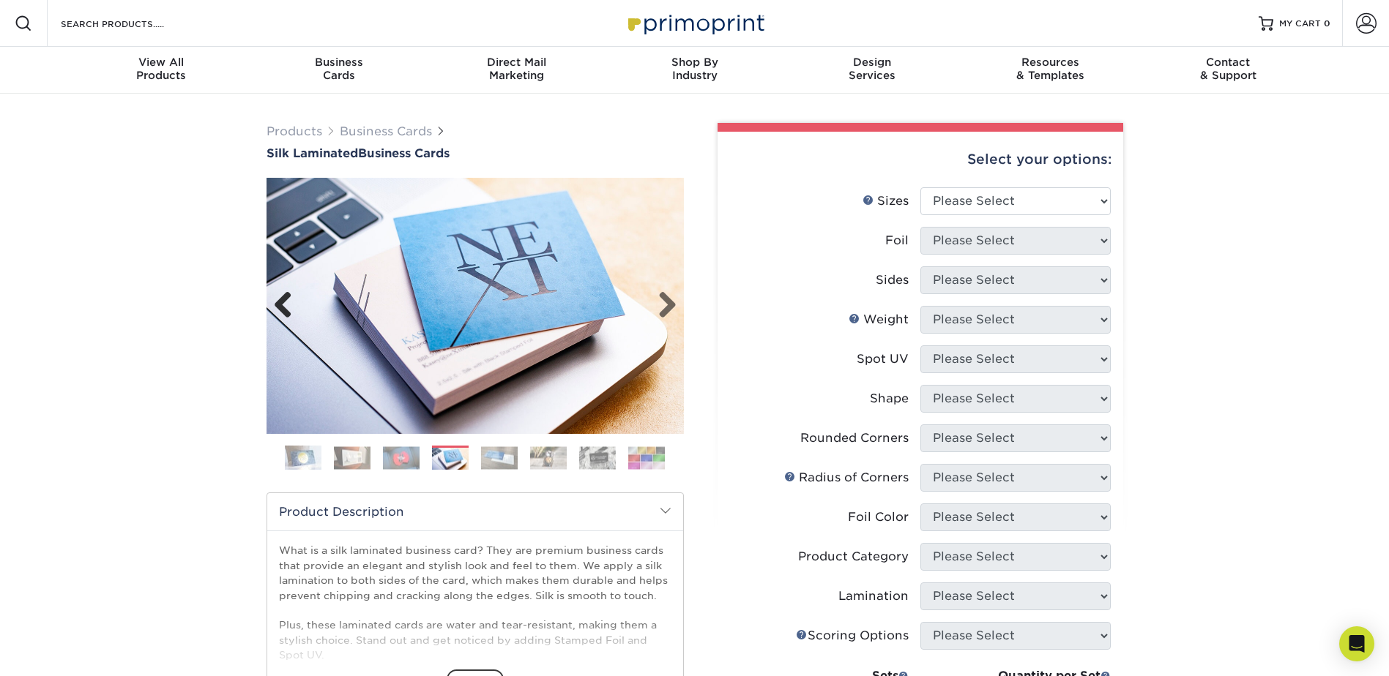
click at [283, 296] on link "Previous" at bounding box center [288, 305] width 29 height 29
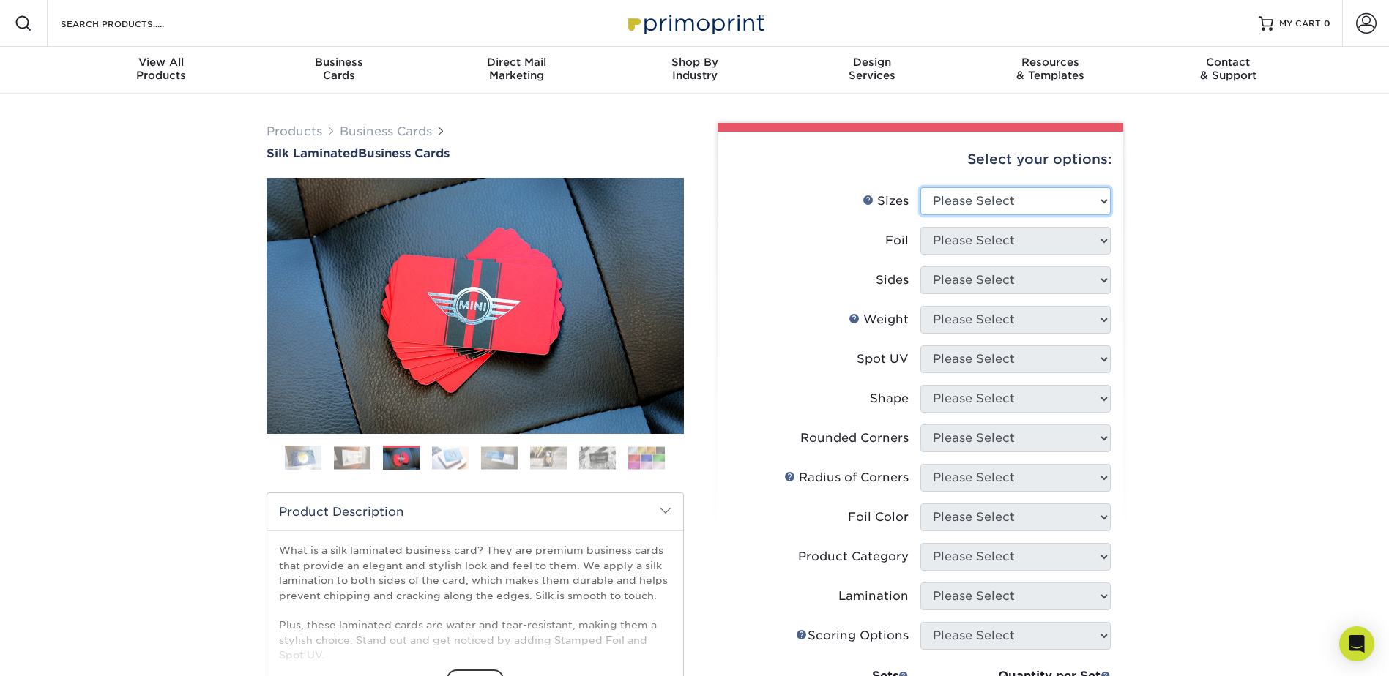
click at [1059, 206] on select "Please Select 1.5" x 3.5" - Mini 1.75" x 3.5" - Mini 2" x 2" - Square 2" x 3" -…" at bounding box center [1015, 201] width 190 height 28
select select "2.00x3.50"
click at [920, 187] on select "Please Select 1.5" x 3.5" - Mini 1.75" x 3.5" - Mini 2" x 2" - Square 2" x 3" -…" at bounding box center [1015, 201] width 190 height 28
click at [1031, 231] on select "Please Select Yes No" at bounding box center [1015, 241] width 190 height 28
select select "1"
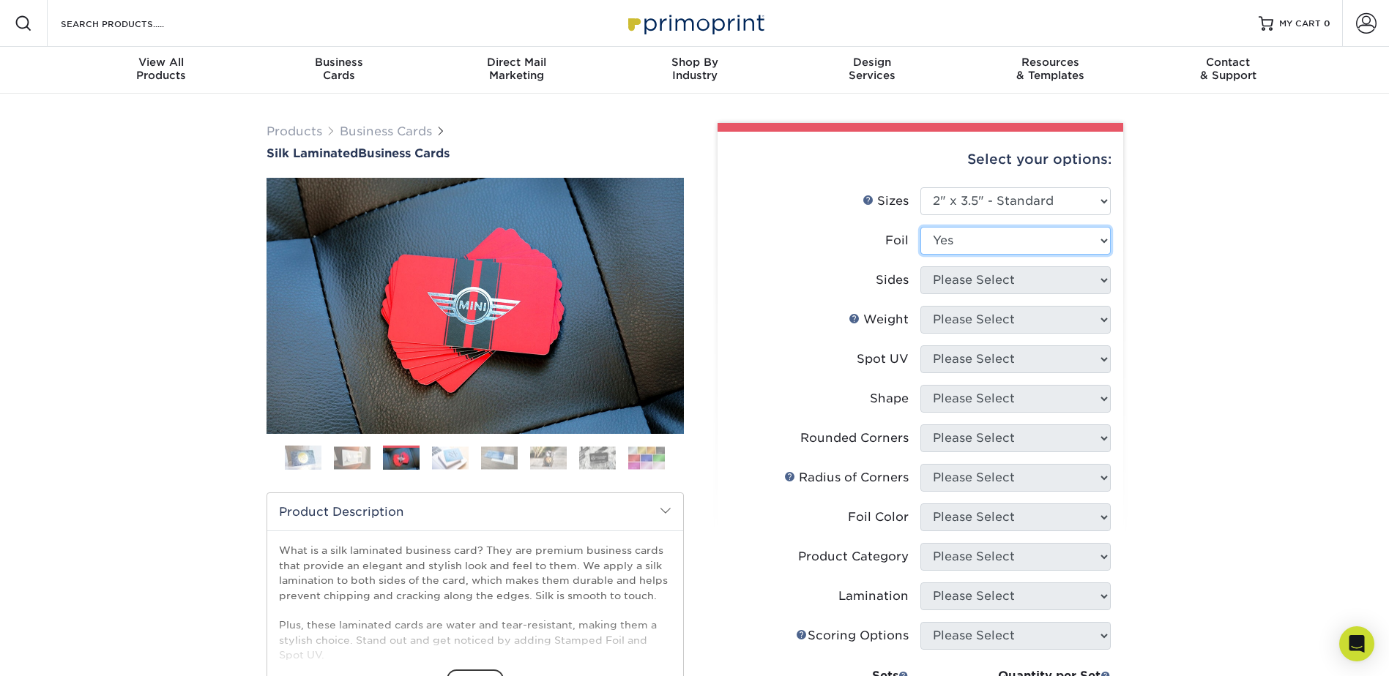
click at [920, 227] on select "Please Select Yes No" at bounding box center [1015, 241] width 190 height 28
click at [1058, 288] on select "Please Select Print Both Sides - Foil Both Sides Print Both Sides - Foil Front …" at bounding box center [1015, 280] width 190 height 28
select select "a75ac2f1-9911-48d6-841d-245b5ac08f27"
click at [920, 266] on select "Please Select Print Both Sides - Foil Both Sides Print Both Sides - Foil Front …" at bounding box center [1015, 280] width 190 height 28
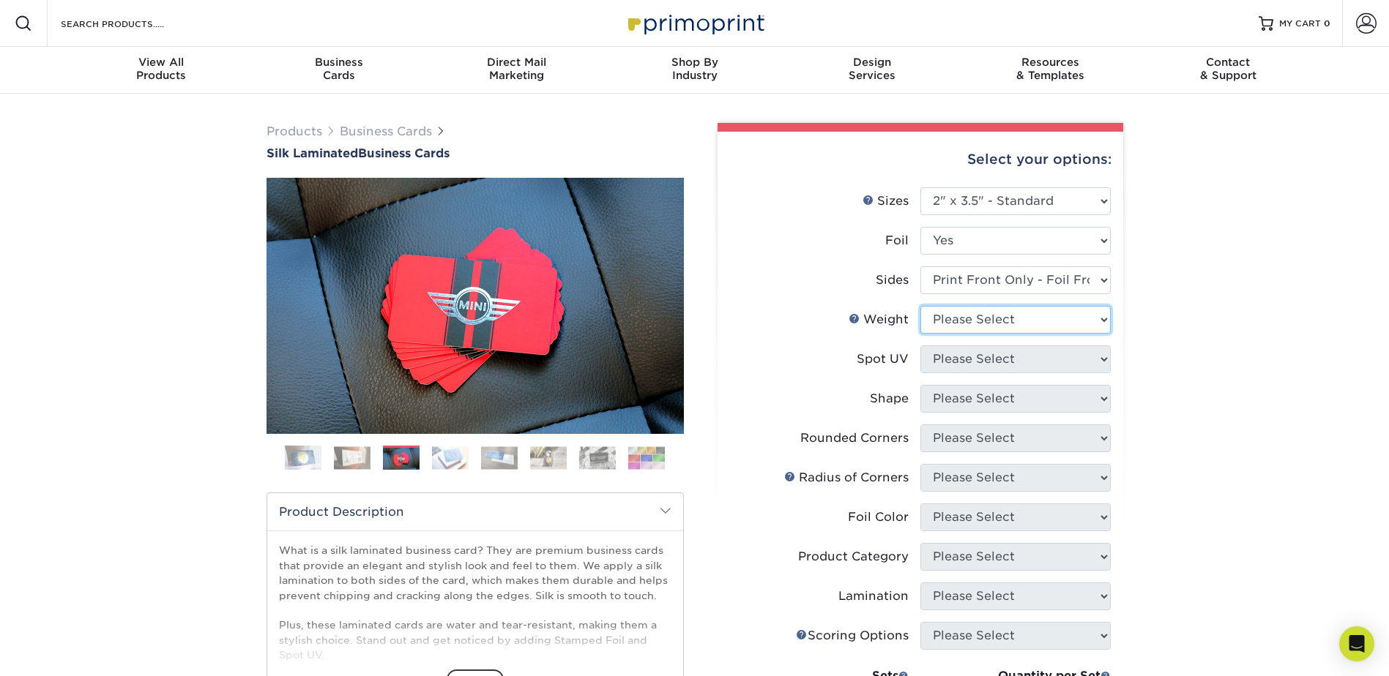
click at [1099, 313] on select "Please Select 16PT" at bounding box center [1015, 320] width 190 height 28
select select "16PT"
click at [920, 306] on select "Please Select 16PT" at bounding box center [1015, 320] width 190 height 28
click at [1034, 359] on select "Please Select No Spot UV Front Only" at bounding box center [1015, 359] width 190 height 28
select select "1"
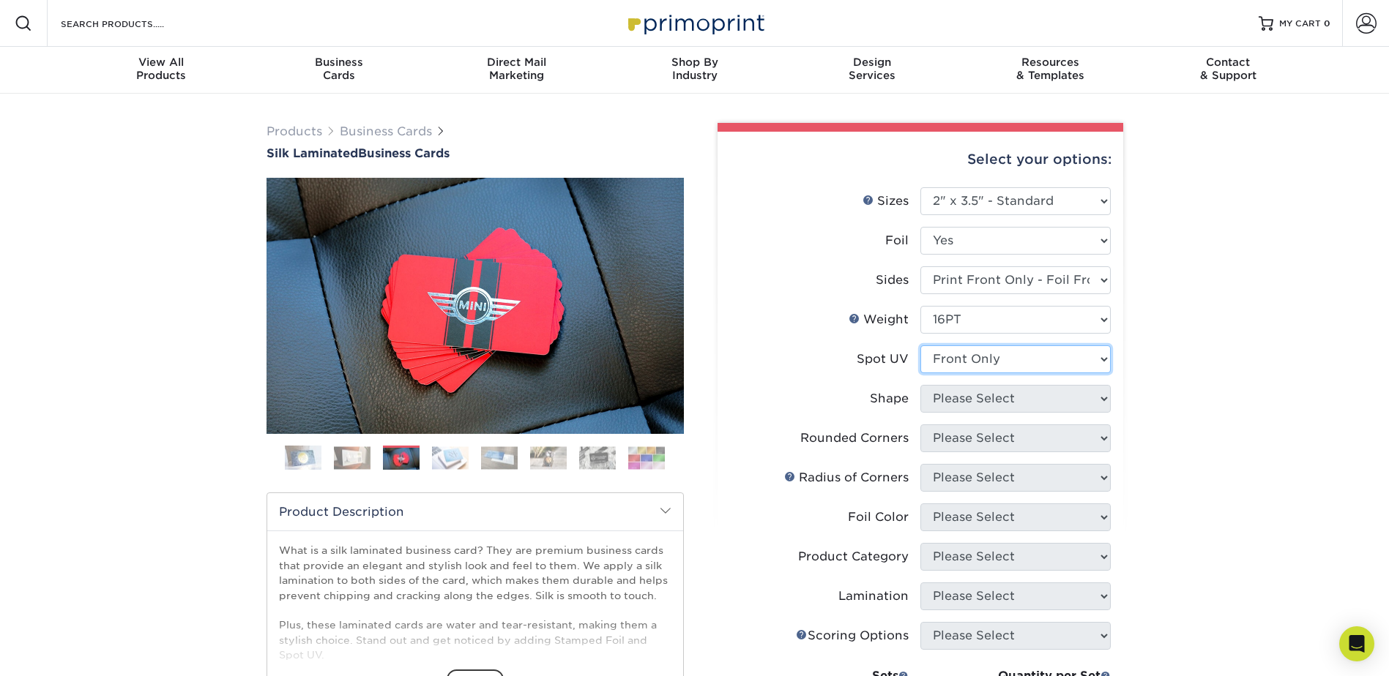
click at [920, 345] on select "Please Select No Spot UV Front Only" at bounding box center [1015, 359] width 190 height 28
click at [1103, 397] on select "Please Select Standard" at bounding box center [1015, 399] width 190 height 28
select select "standard"
click at [920, 385] on select "Please Select Standard" at bounding box center [1015, 399] width 190 height 28
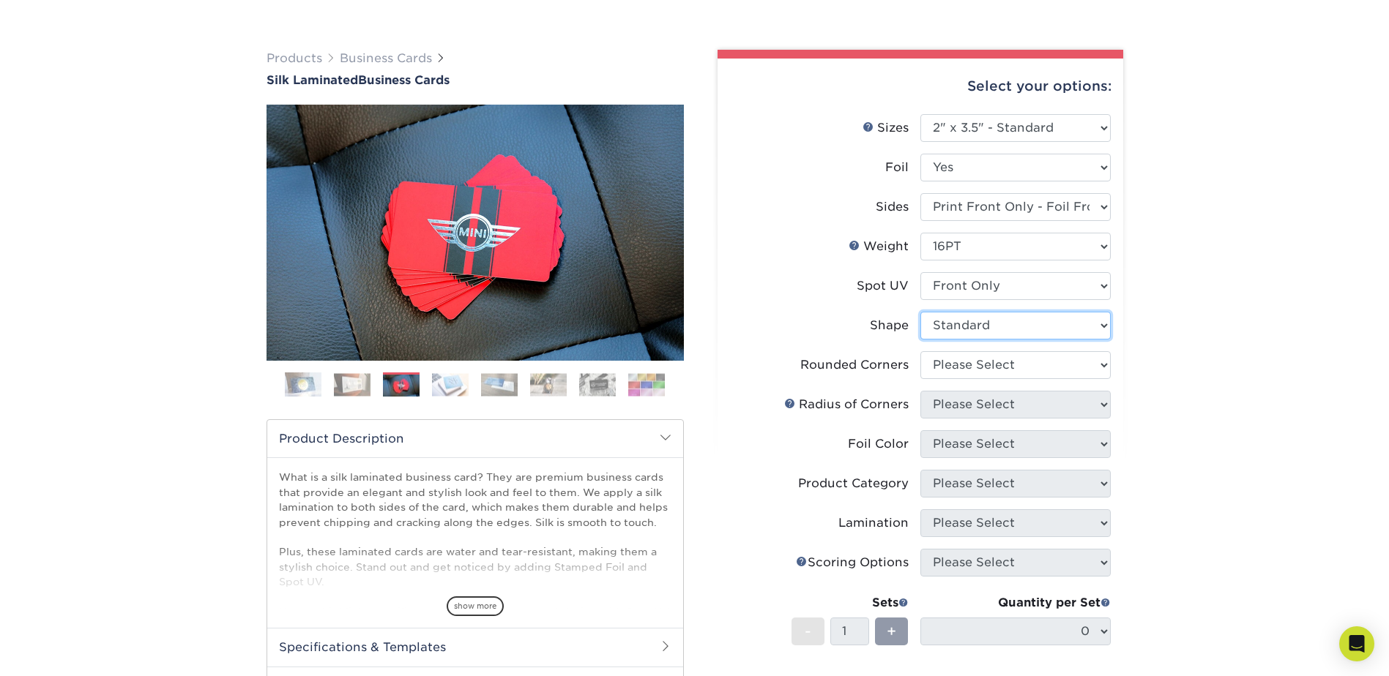
scroll to position [146, 0]
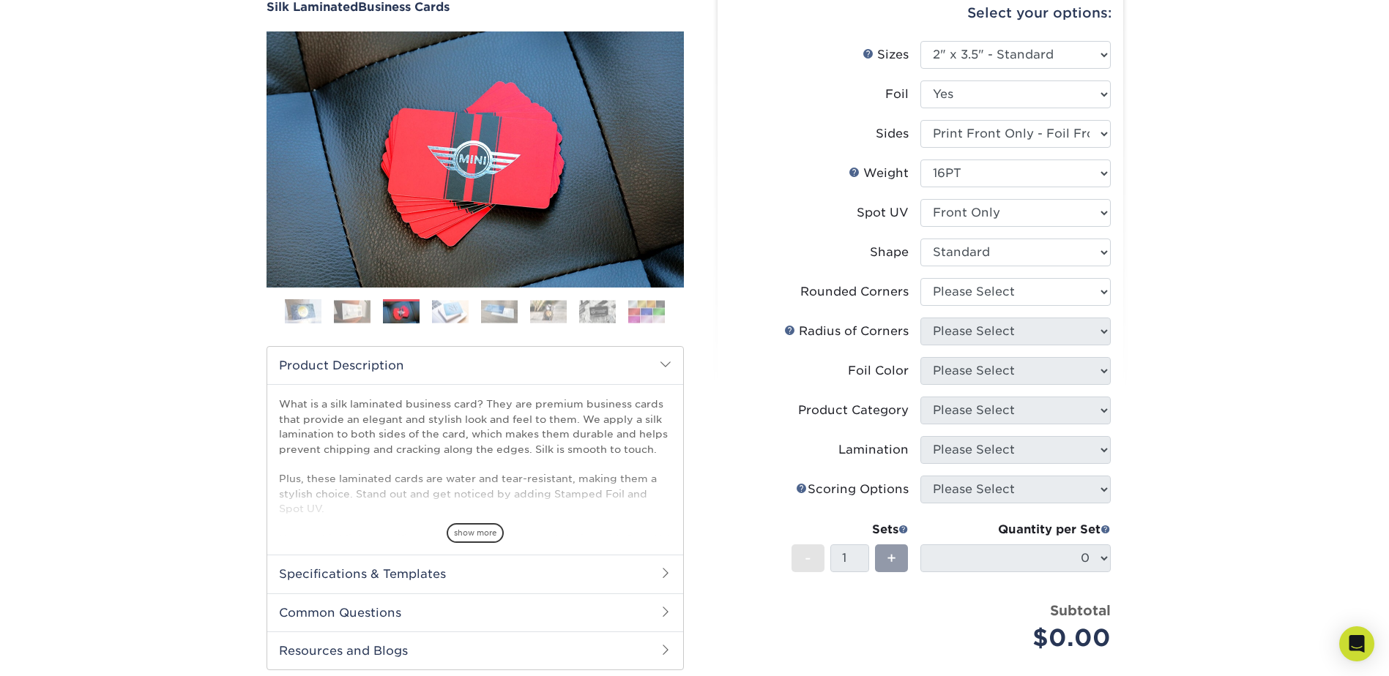
click at [1053, 316] on li "Rounded Corners Please Select Yes - Round 2 Corners Yes - Round 4 Corners No" at bounding box center [920, 298] width 381 height 40
click at [1057, 288] on select "Please Select Yes - Round 2 Corners Yes - Round 4 Corners No" at bounding box center [1015, 292] width 190 height 28
select select "0"
click at [920, 278] on select "Please Select Yes - Round 2 Corners Yes - Round 4 Corners No" at bounding box center [1015, 292] width 190 height 28
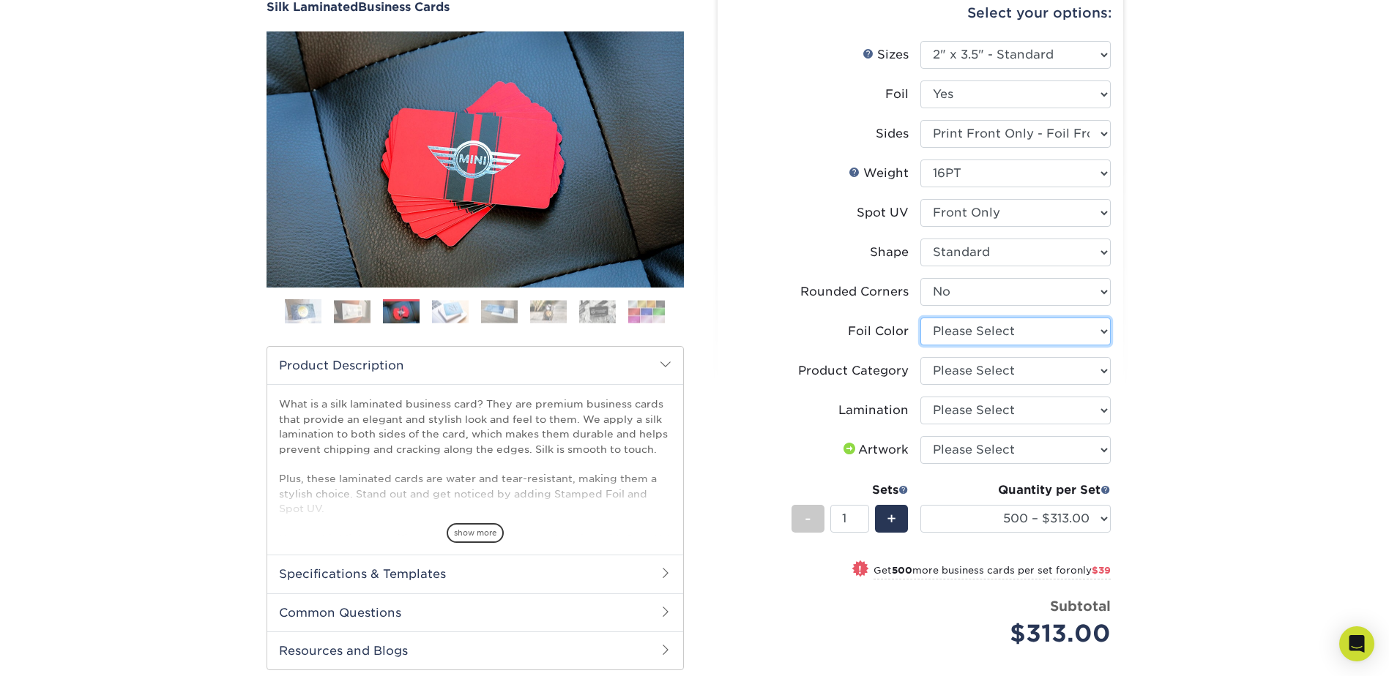
click at [1009, 330] on select "Please Select Silver Foil Black Foil Blue Foil Copper Foil Gold Foil Red Foil R…" at bounding box center [1015, 332] width 190 height 28
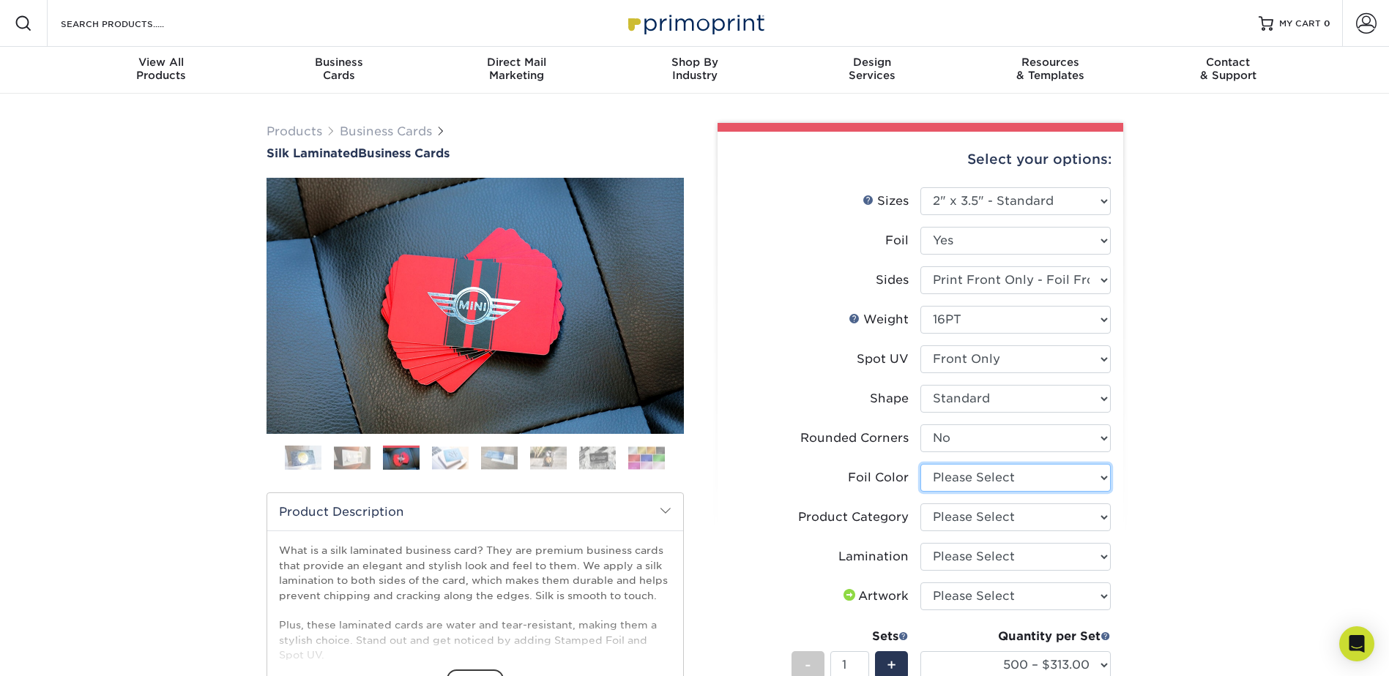
scroll to position [73, 0]
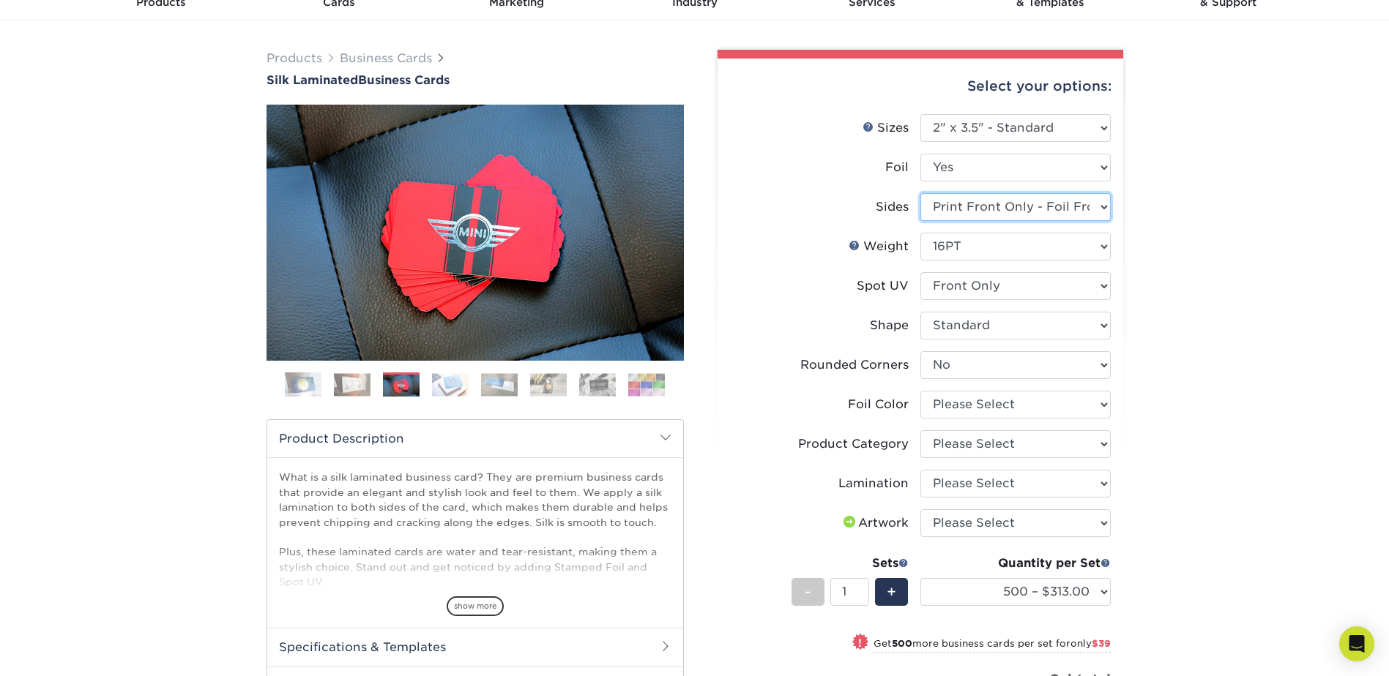
click at [1101, 205] on select "Please Select Print Both Sides - Foil Both Sides Print Both Sides - Foil Front …" at bounding box center [1015, 207] width 190 height 28
click at [1004, 172] on select "Please Select Yes No" at bounding box center [1015, 168] width 190 height 28
click at [1104, 169] on select "Please Select Yes No" at bounding box center [1015, 168] width 190 height 28
select select "0"
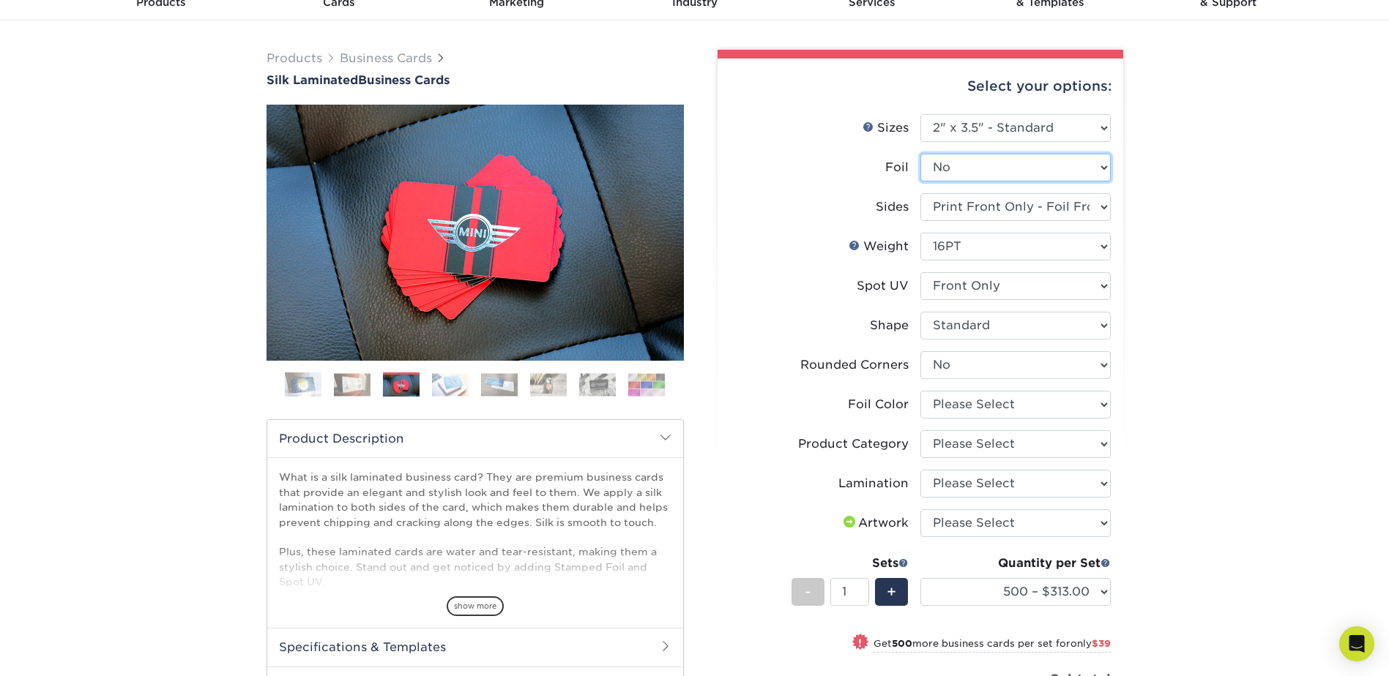
click at [920, 154] on select "Please Select Yes No" at bounding box center [1015, 168] width 190 height 28
select select "-1"
select select
select select "-1"
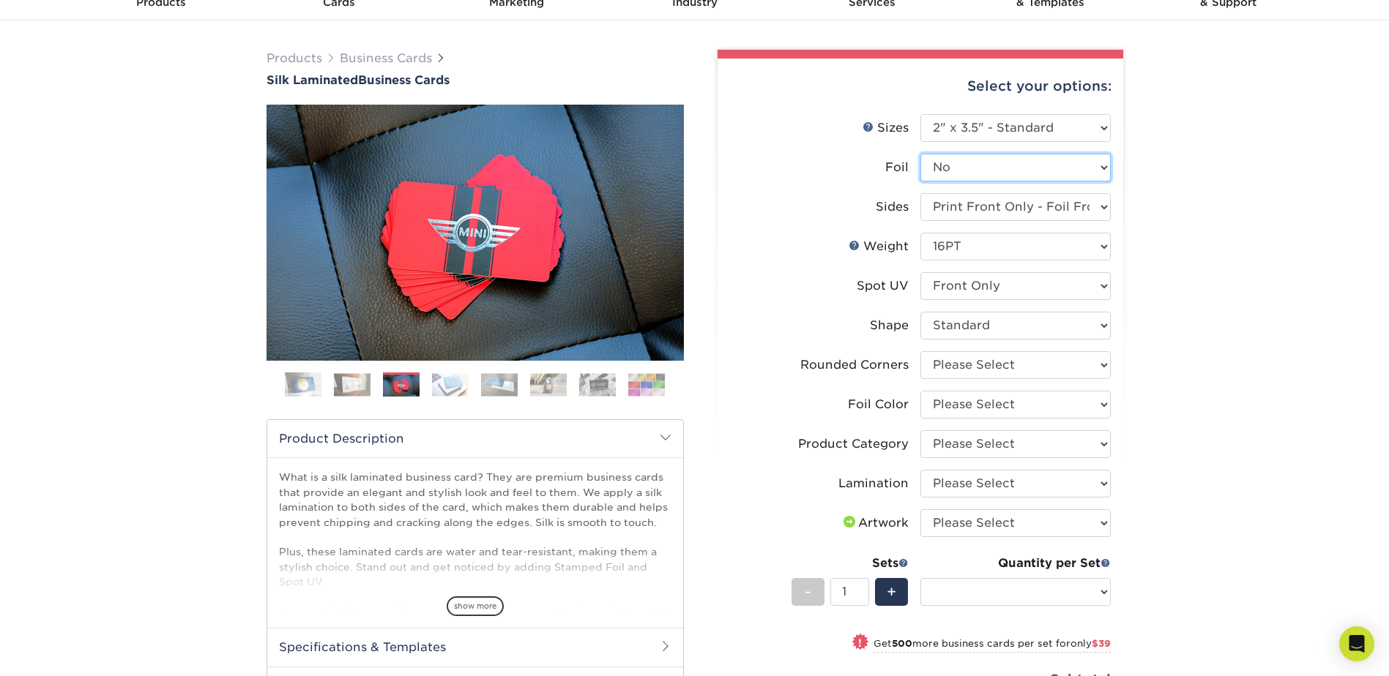
select select "-1"
